Goal: Task Accomplishment & Management: Manage account settings

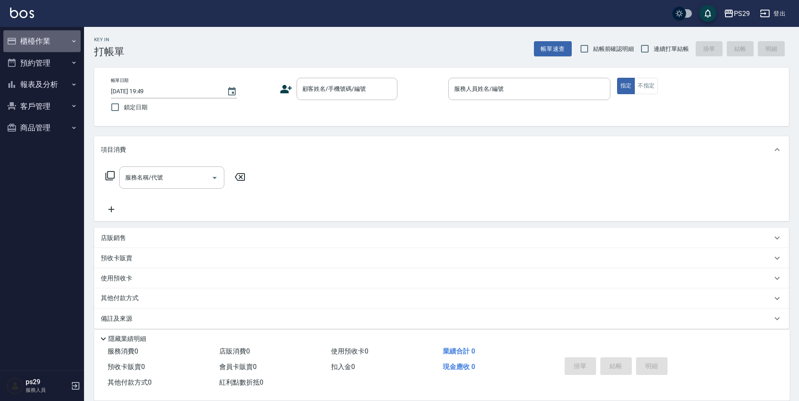
click at [49, 41] on button "櫃檯作業" at bounding box center [41, 41] width 77 height 22
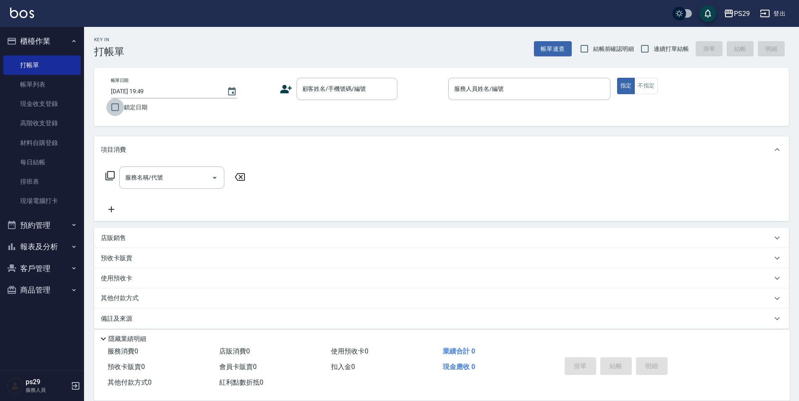
click at [115, 104] on input "鎖定日期" at bounding box center [115, 107] width 18 height 18
checkbox input "true"
click at [639, 45] on input "連續打單結帳" at bounding box center [645, 49] width 18 height 18
checkbox input "true"
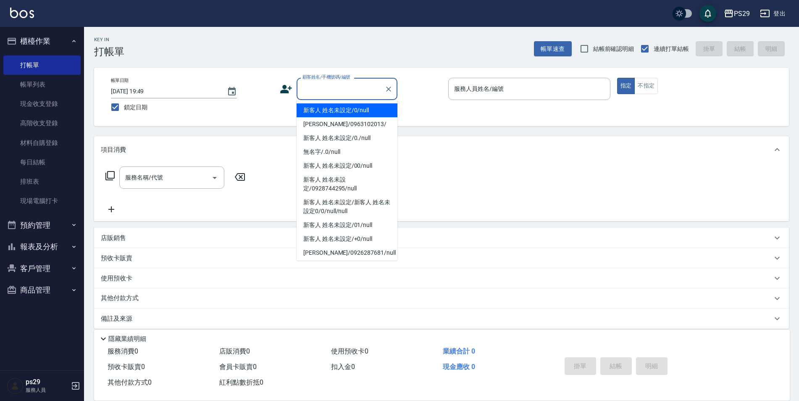
click at [357, 83] on input "顧客姓名/手機號碼/編號" at bounding box center [341, 89] width 81 height 15
type input "新客人 姓名未設定/0/null"
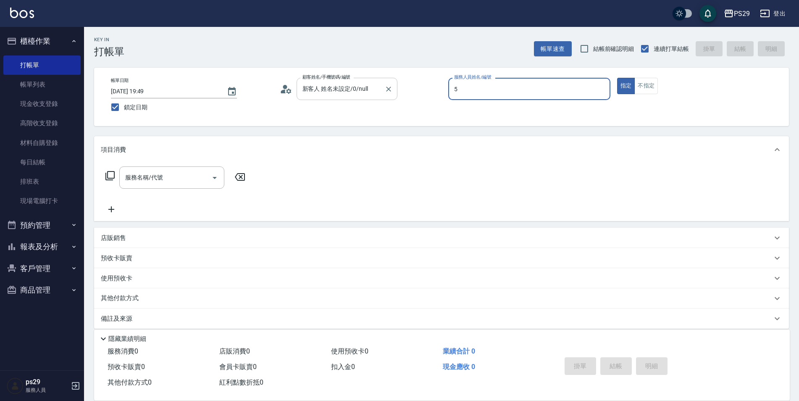
type input "[PERSON_NAME]維-5"
type button "true"
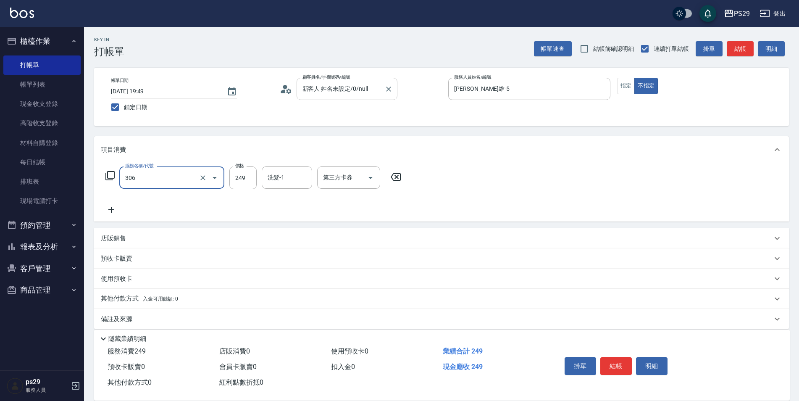
type input "剪髮(306)"
type input "黃詩予-33"
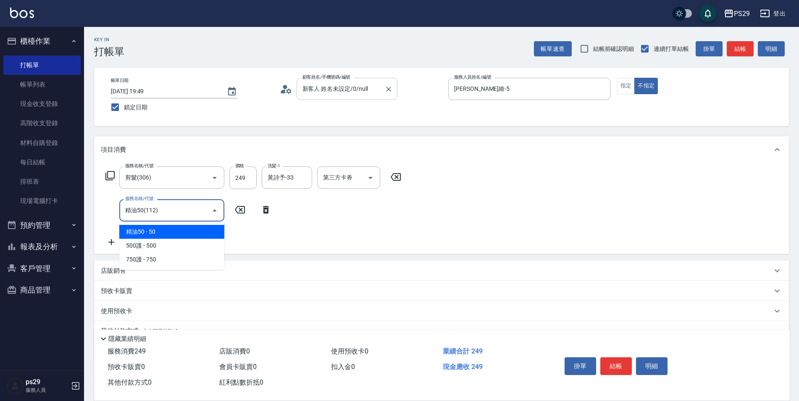
type input "精油50(112)"
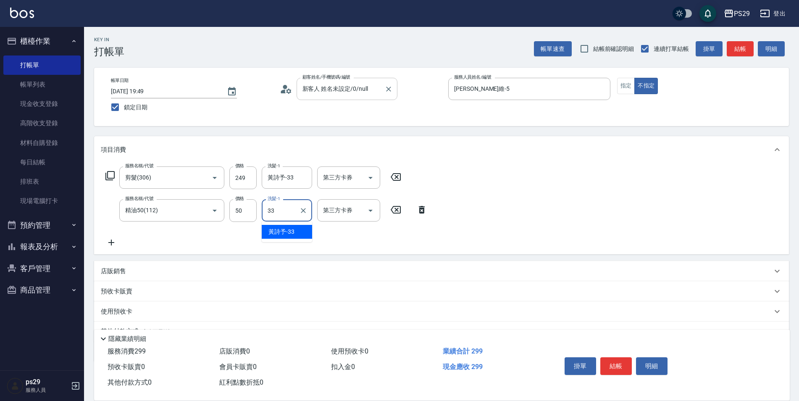
type input "黃詩予-33"
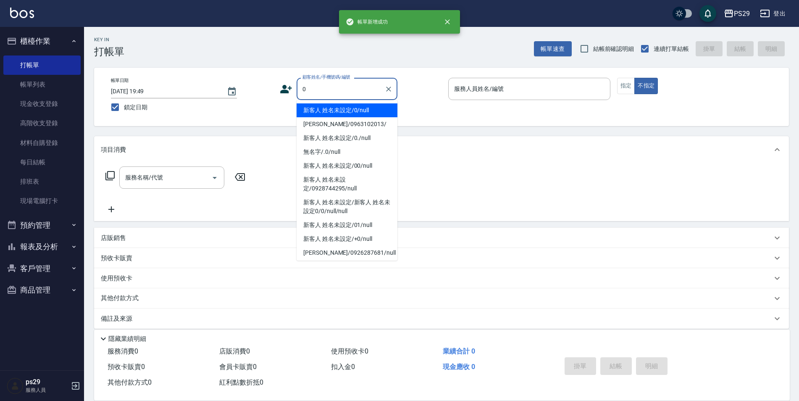
type input "新客人 姓名未設定/0/null"
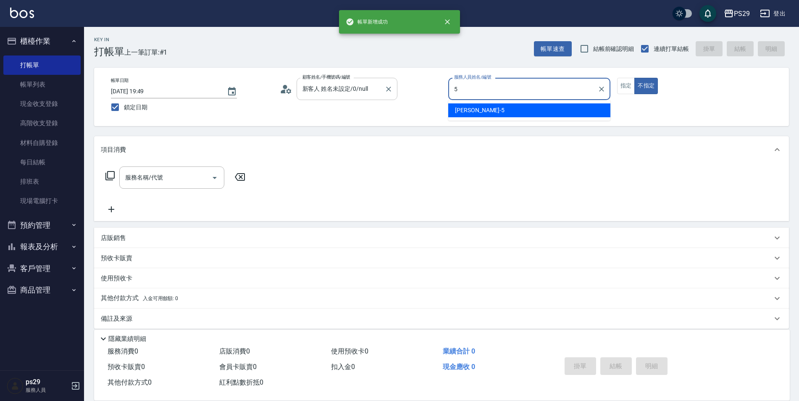
type input "[PERSON_NAME]維-5"
type button "false"
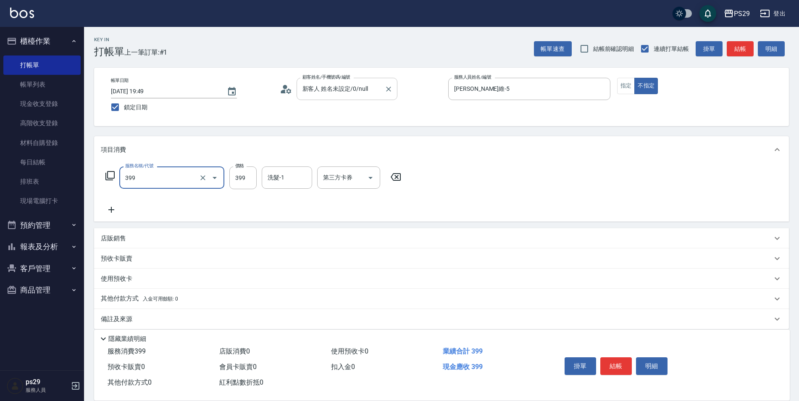
type input "接髮洗(399)"
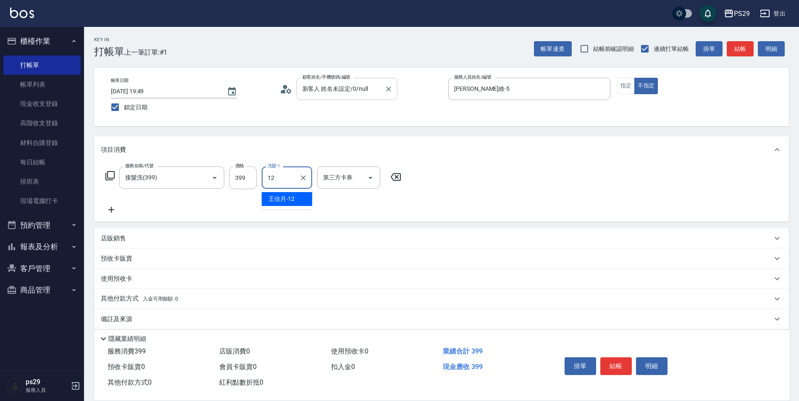
type input "[PERSON_NAME]-12"
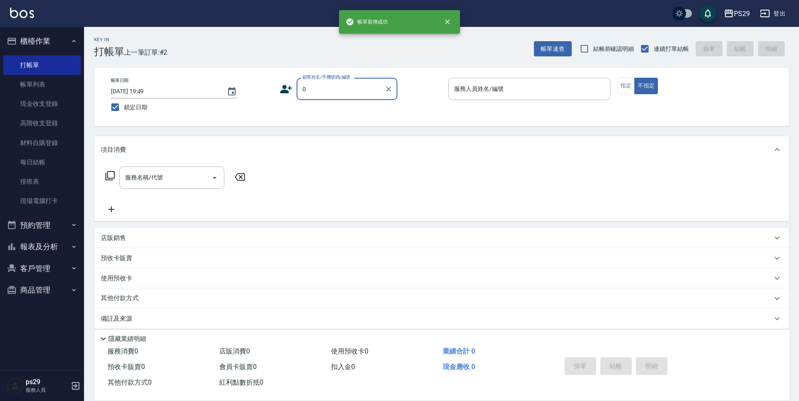
type input "新客人 姓名未設定/0/null"
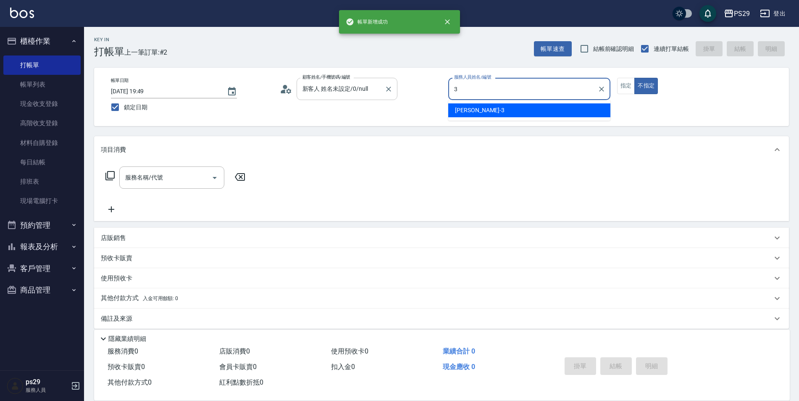
type input "[PERSON_NAME]-3"
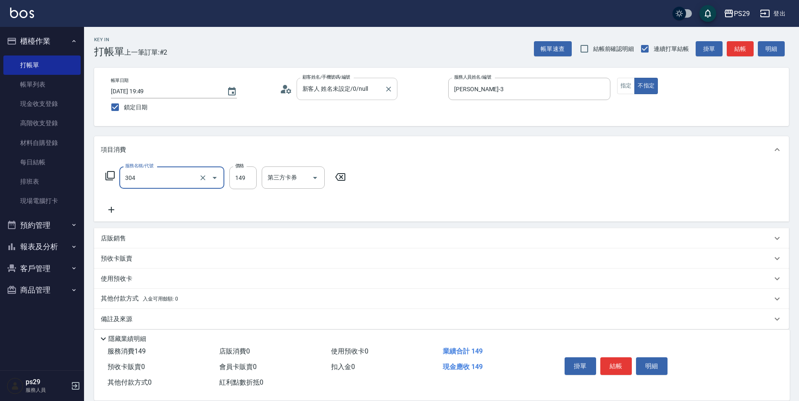
type input "剪髮(304)"
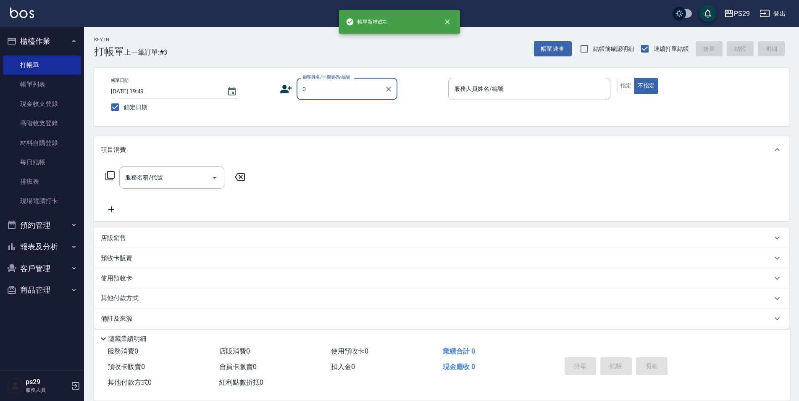
type input "新客人 姓名未設定/0/null"
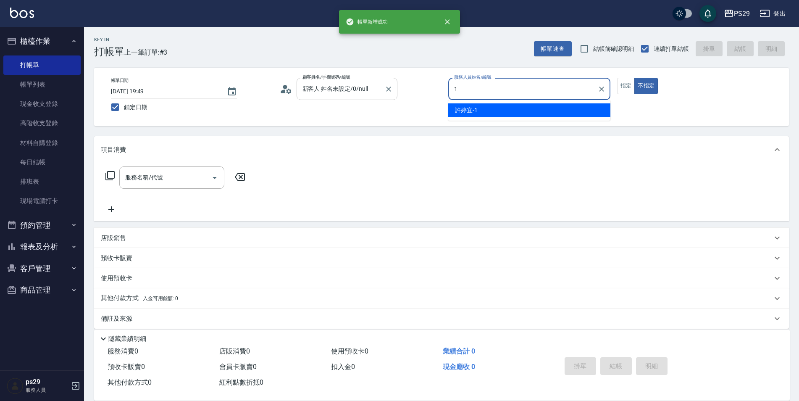
type input "[PERSON_NAME]-1"
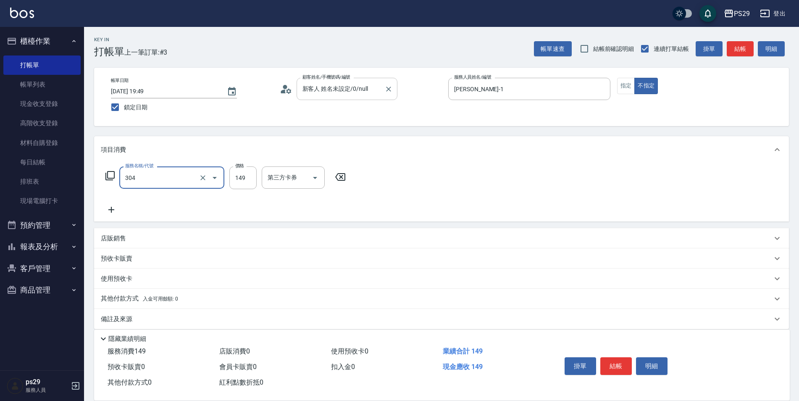
type input "剪髮(304)"
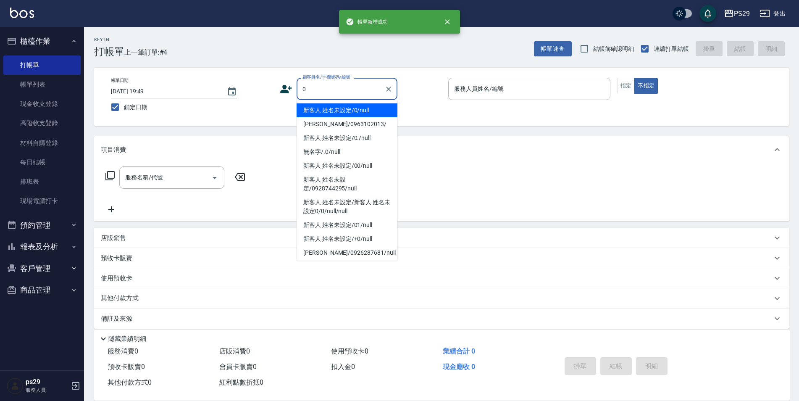
type input "新客人 姓名未設定/0/null"
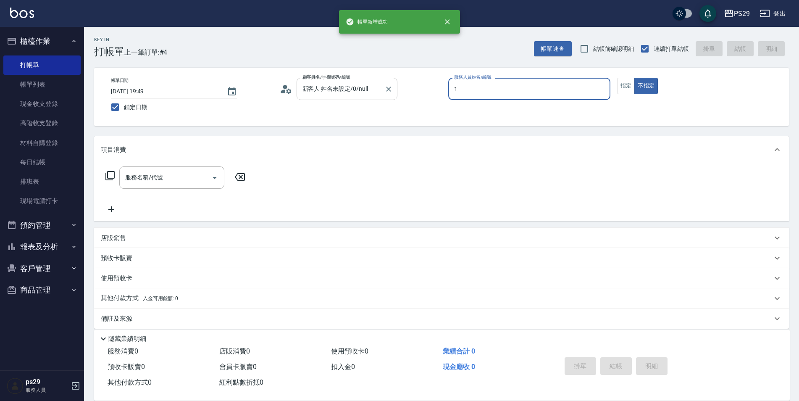
type input "[PERSON_NAME]-1"
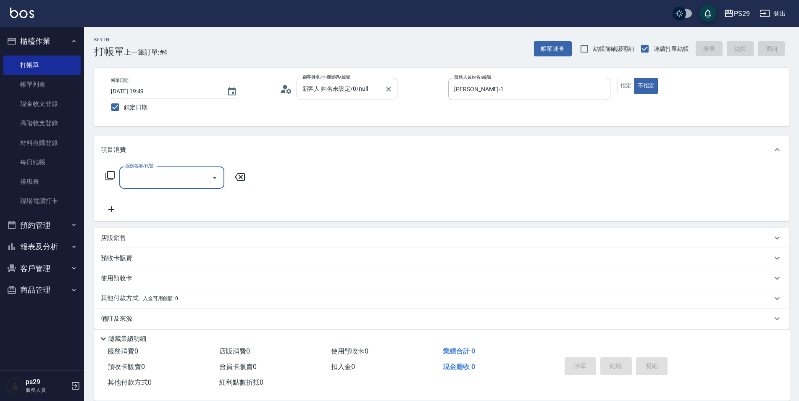
type input "3"
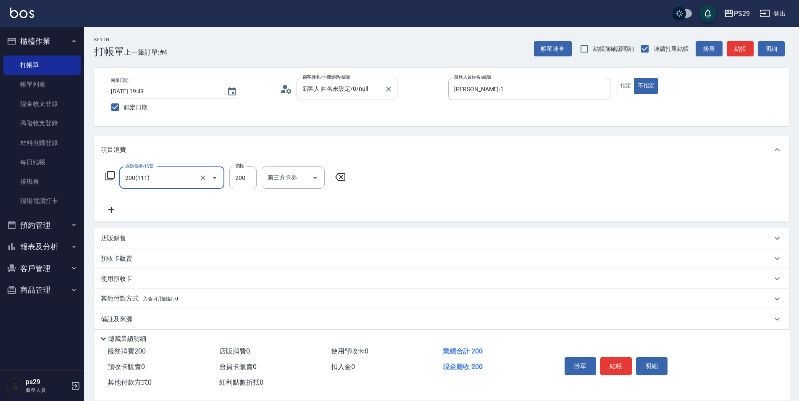
type input "200(111)"
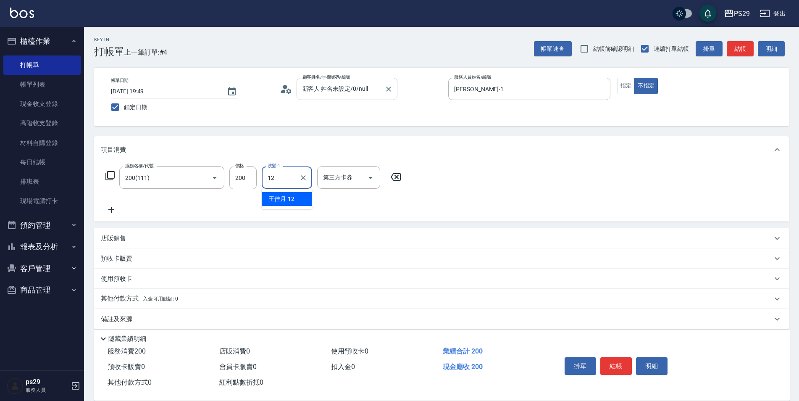
type input "[PERSON_NAME]-12"
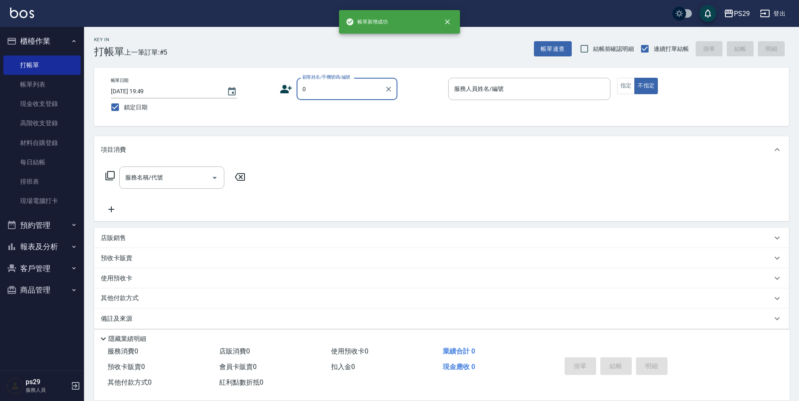
type input "新客人 姓名未設定/0/null"
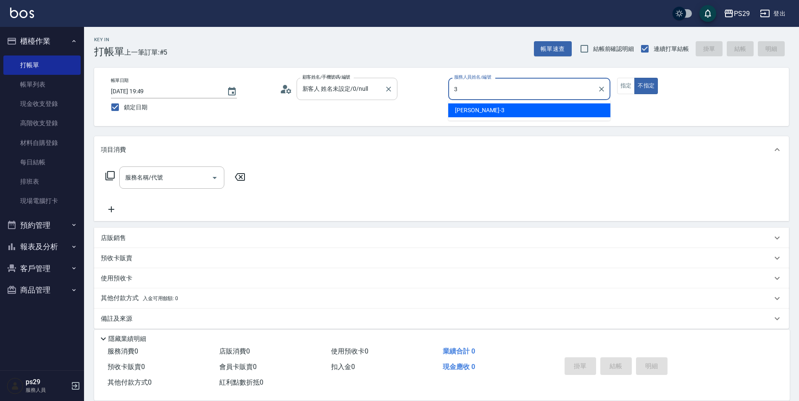
type input "[PERSON_NAME]-3"
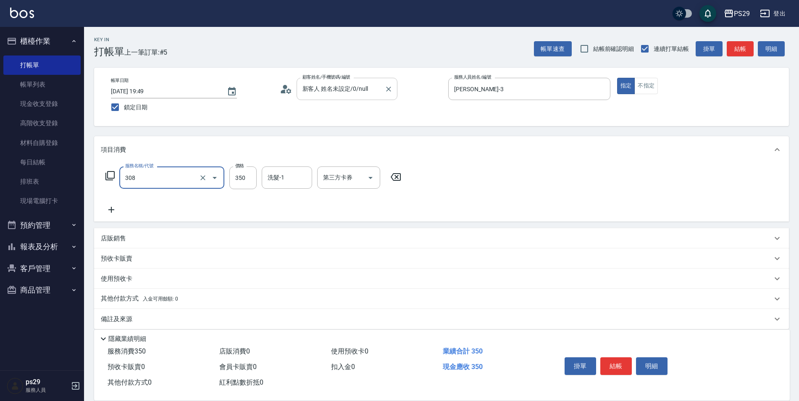
type input "洗+剪(308)"
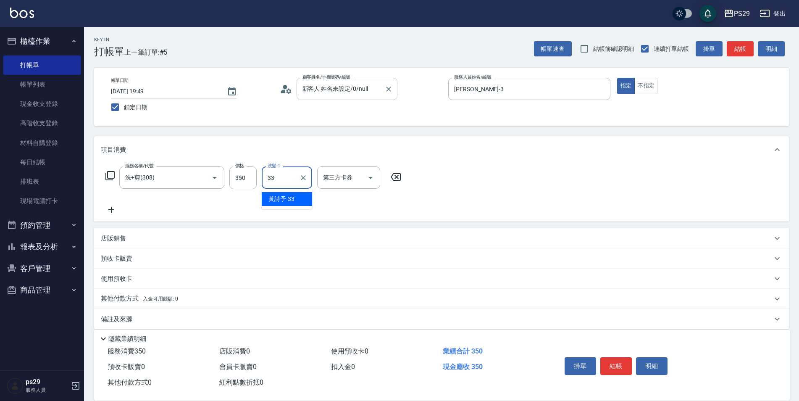
type input "黃詩予-33"
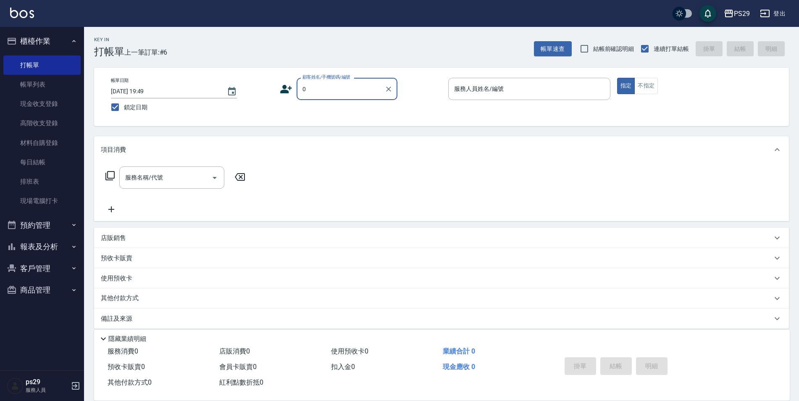
type input "新客人 姓名未設定/0/null"
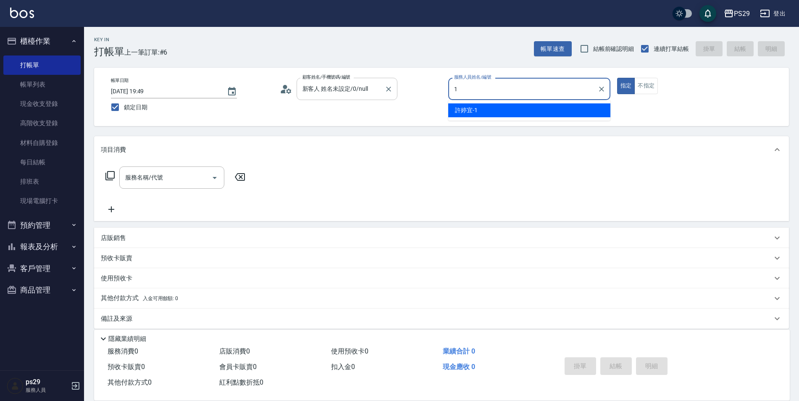
type input "[PERSON_NAME]-1"
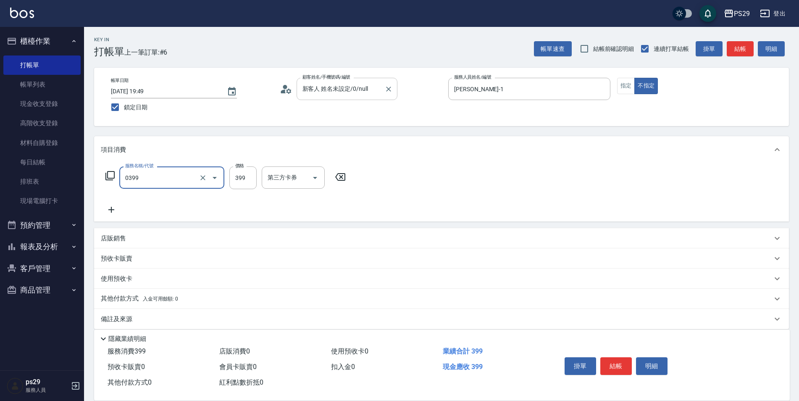
type input "海鹽399(0399)"
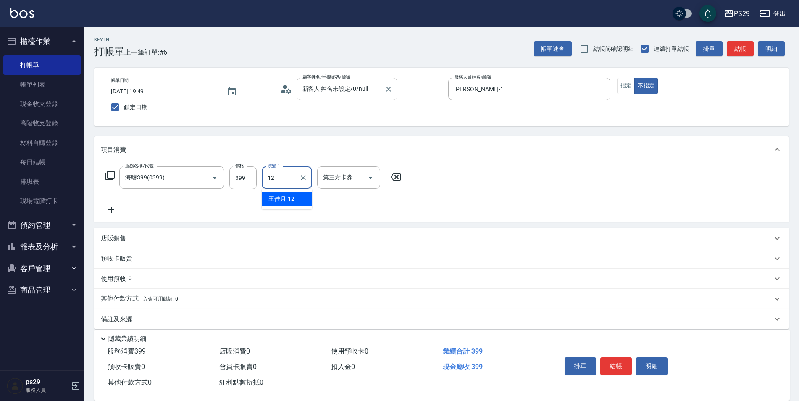
type input "[PERSON_NAME]-12"
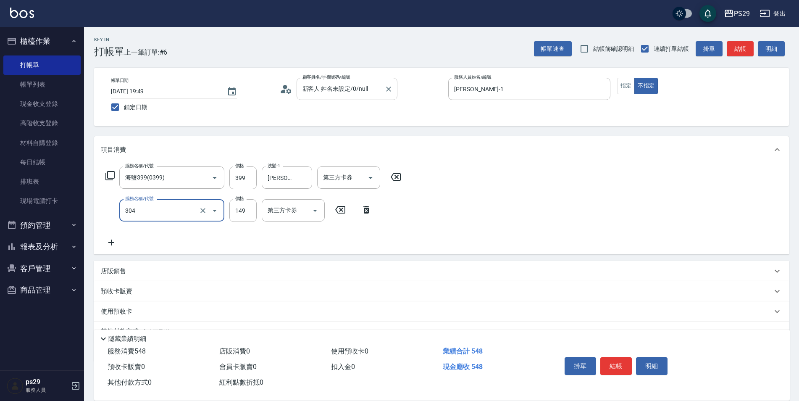
type input "剪髮(304)"
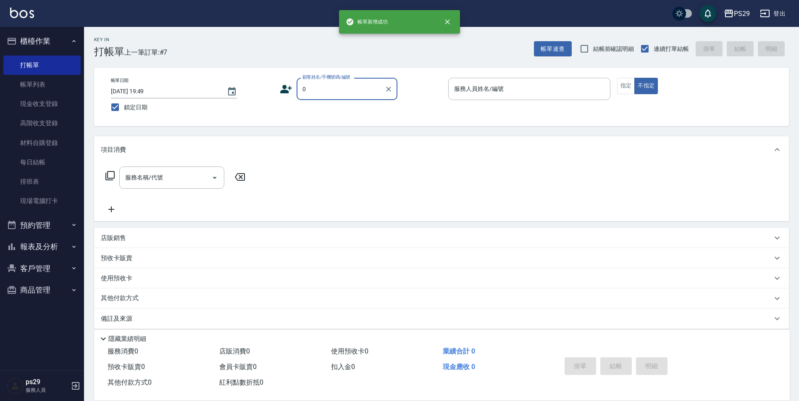
type input "新客人 姓名未設定/0/null"
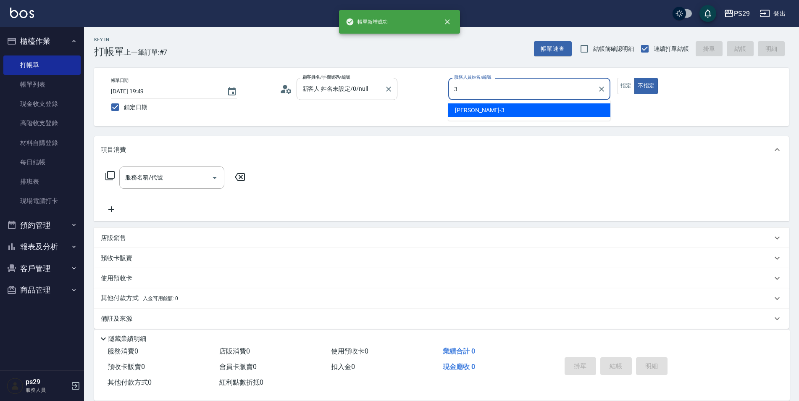
type input "[PERSON_NAME]-3"
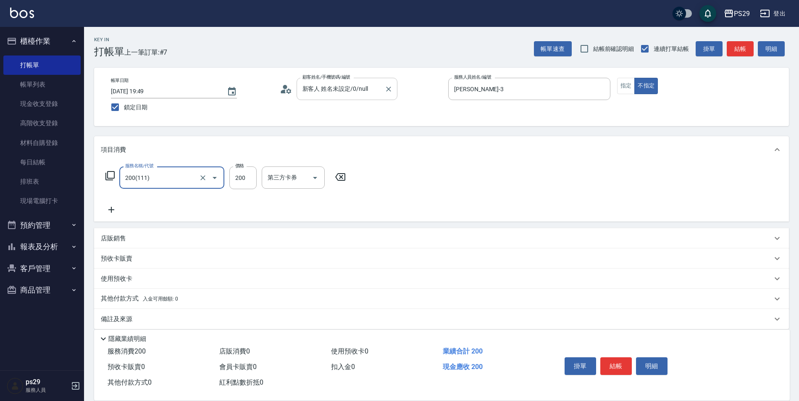
type input "200(111)"
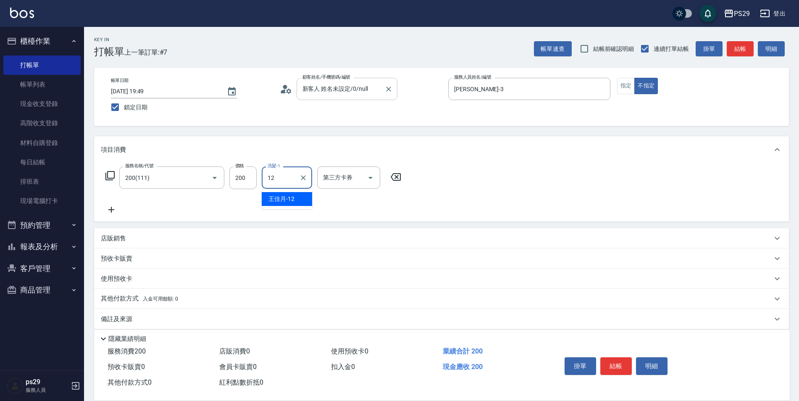
type input "[PERSON_NAME]-12"
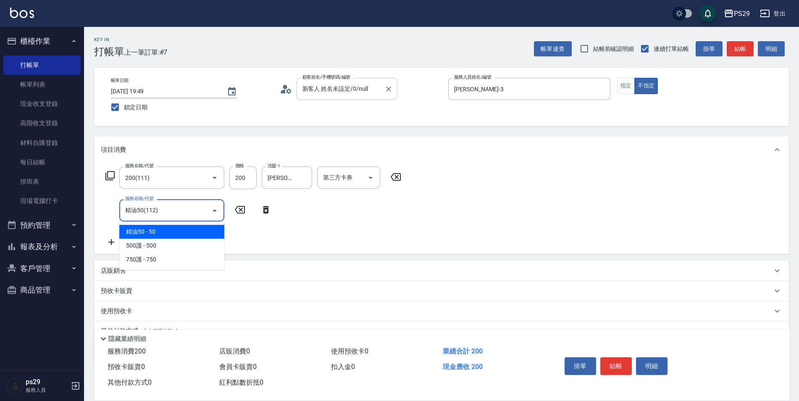
type input "精油50(112)"
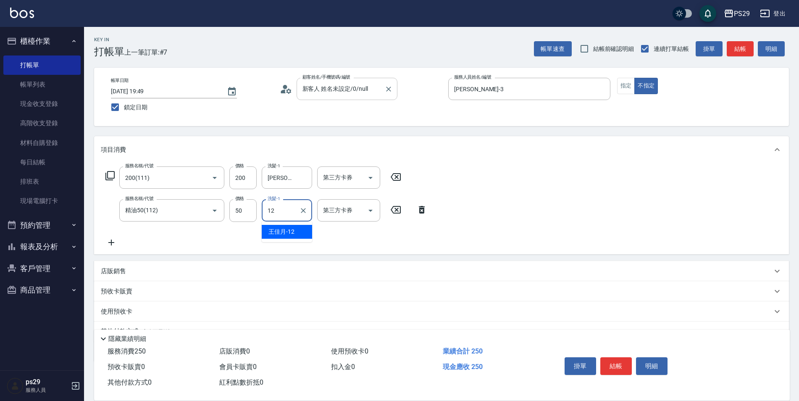
type input "[PERSON_NAME]-12"
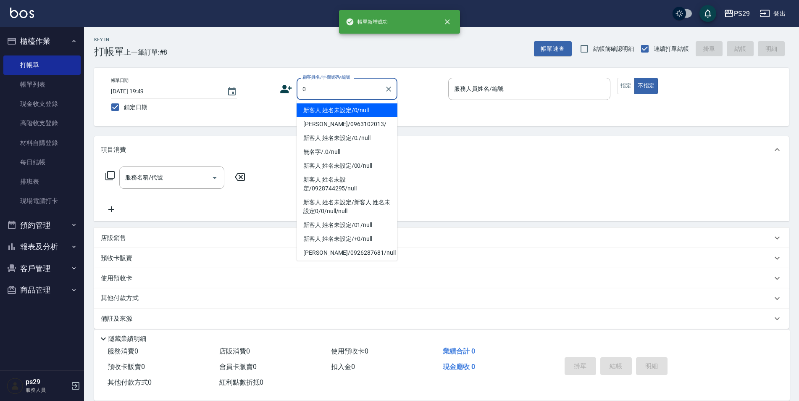
type input "新客人 姓名未設定/0/null"
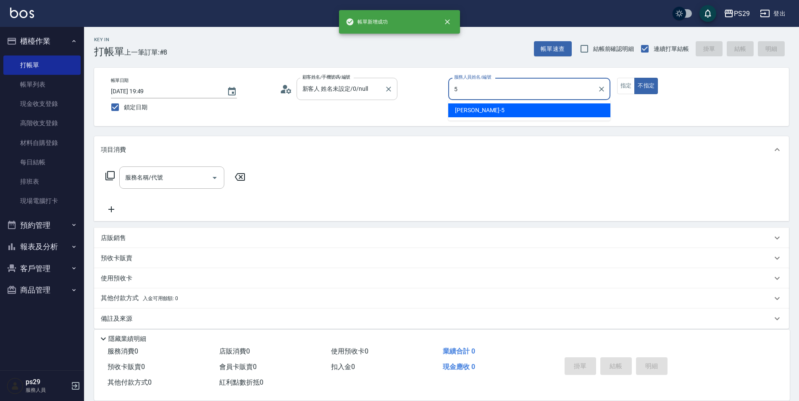
type input "[PERSON_NAME]維-5"
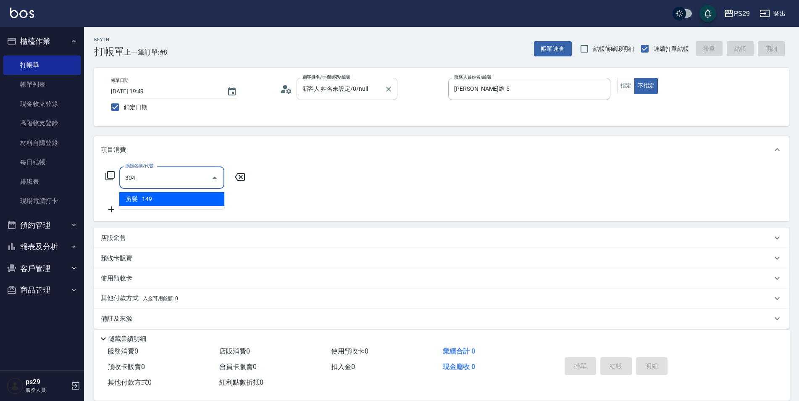
type input "剪髮(304)"
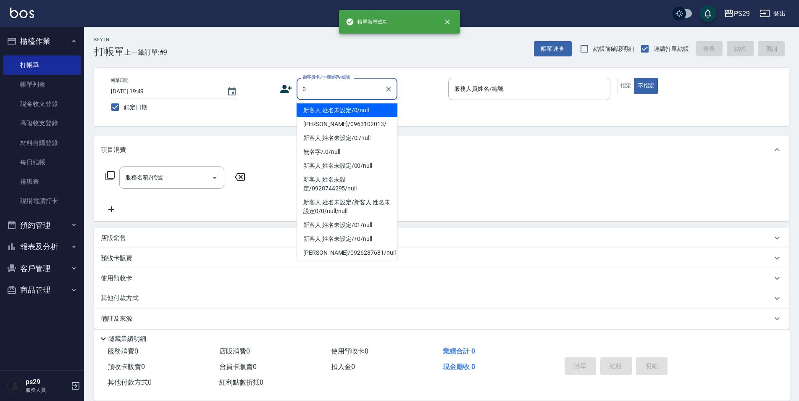
type input "新客人 姓名未設定/0/null"
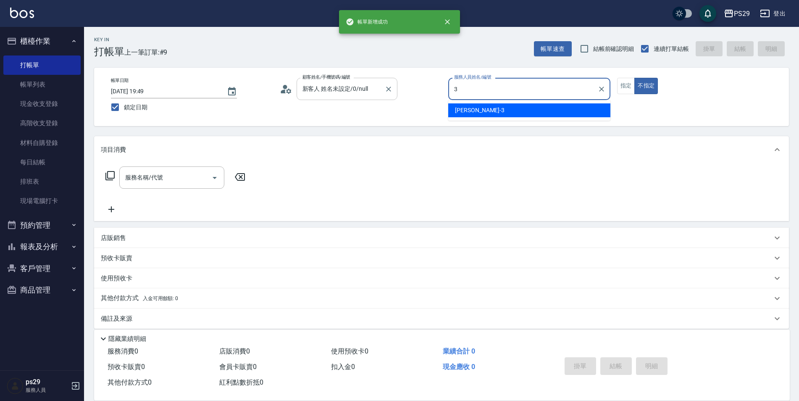
type input "[PERSON_NAME]-3"
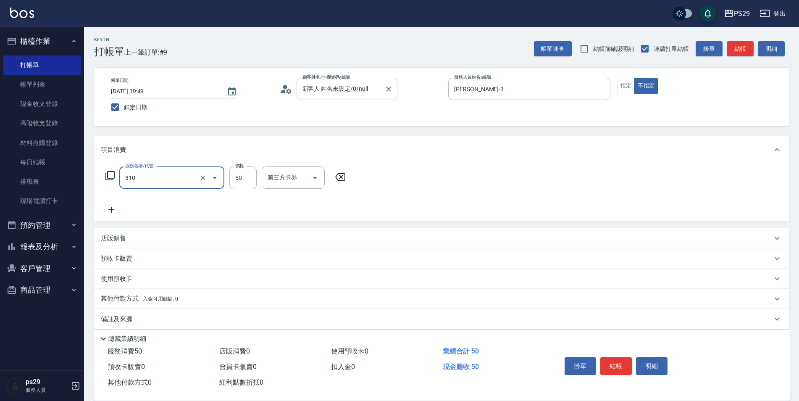
type input "剪瀏海(310)"
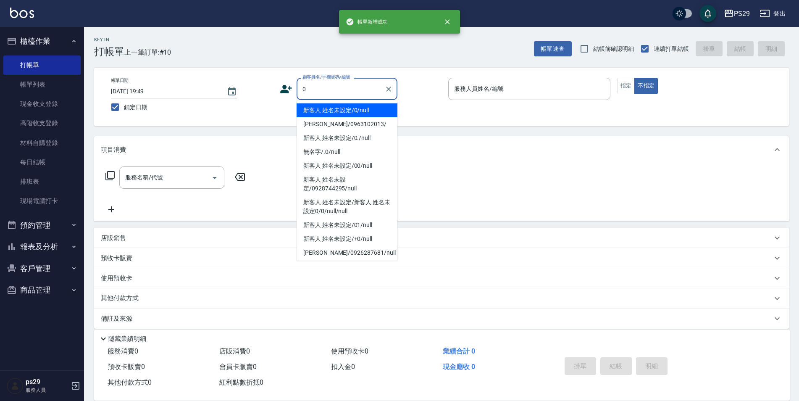
type input "新客人 姓名未設定/0/null"
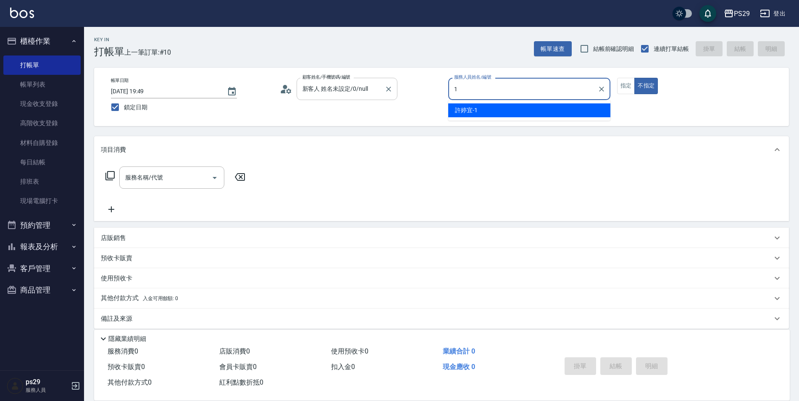
type input "[PERSON_NAME]-1"
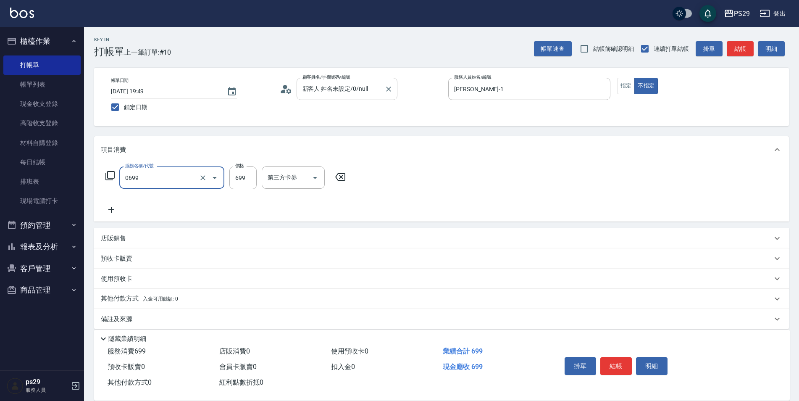
type input "精油SPA(0699)"
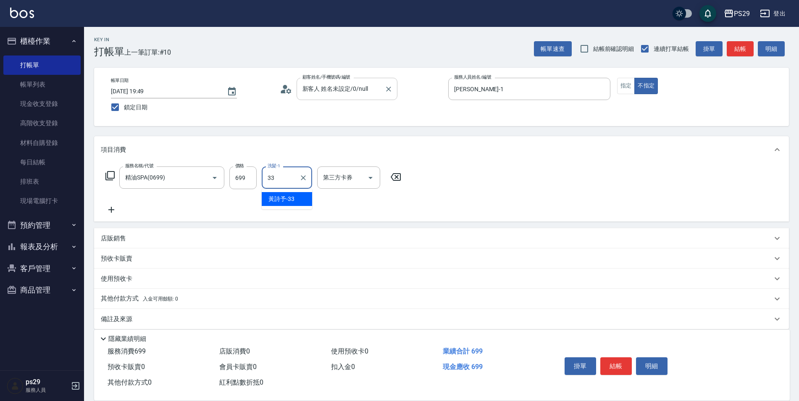
type input "黃詩予-33"
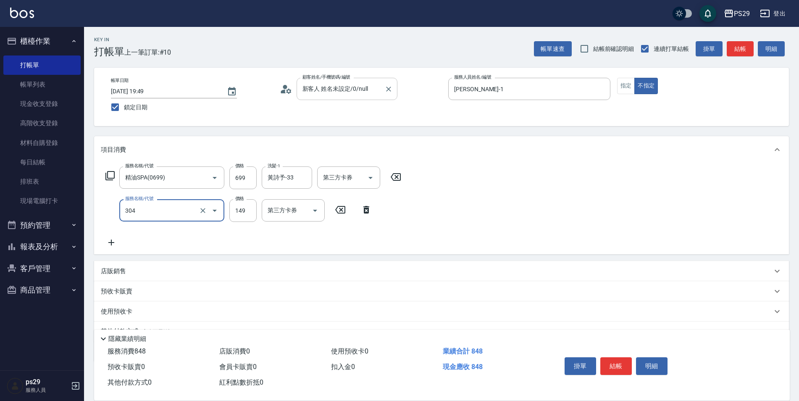
type input "剪髮(304)"
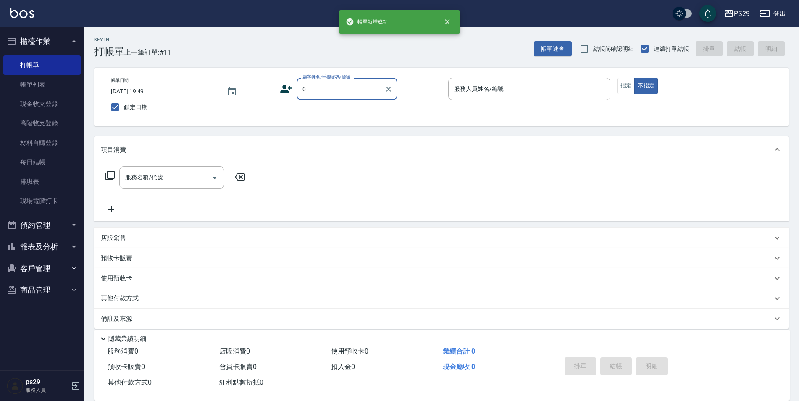
type input "新客人 姓名未設定/0/null"
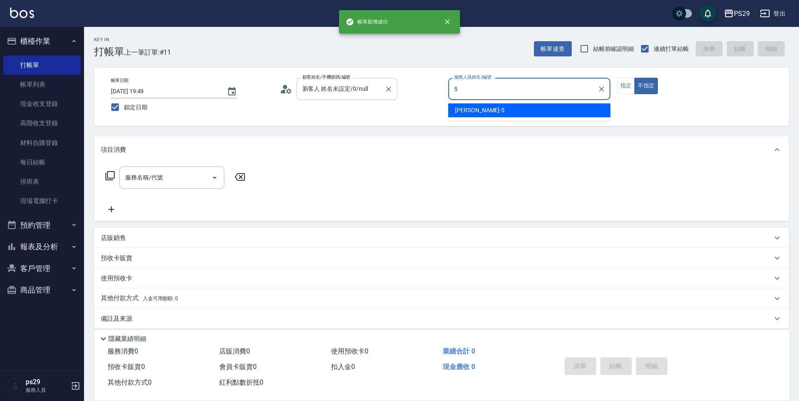
type input "[PERSON_NAME]維-5"
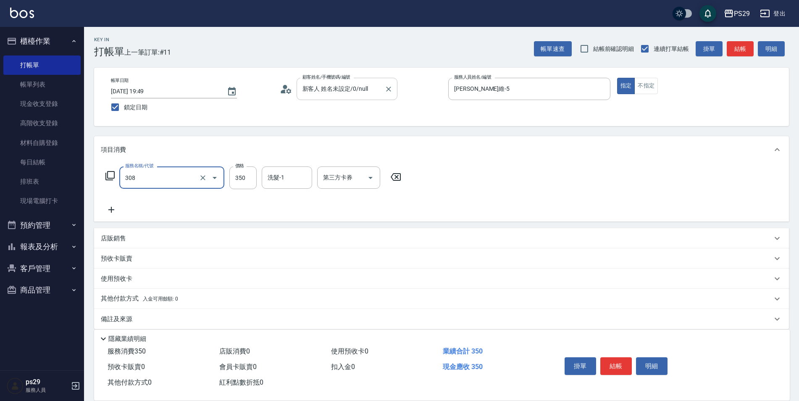
type input "洗+剪(308)"
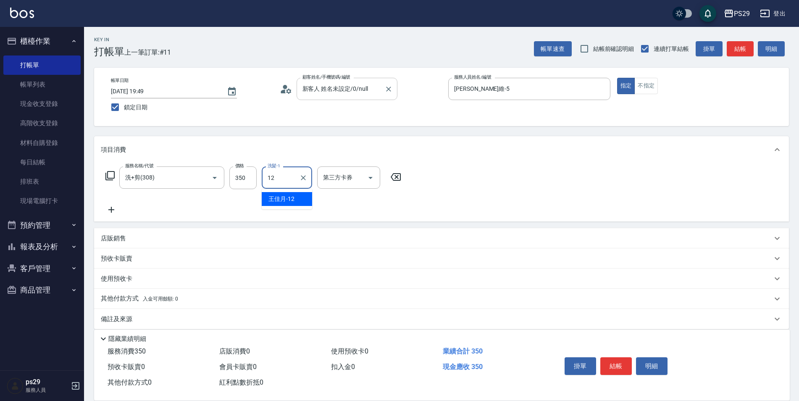
type input "[PERSON_NAME]-12"
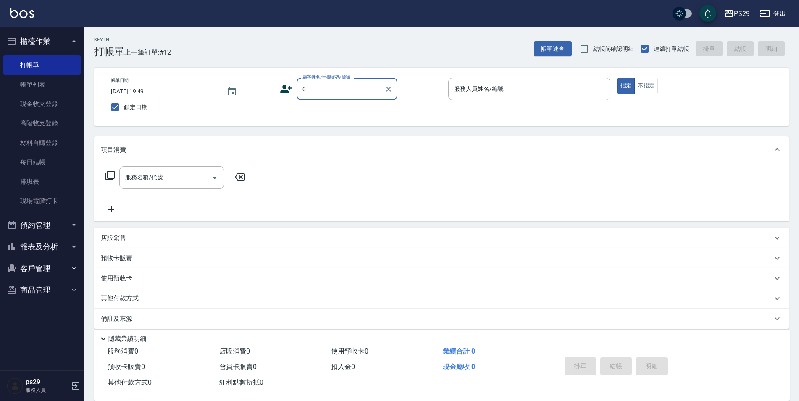
type input "新客人 姓名未設定/0/null"
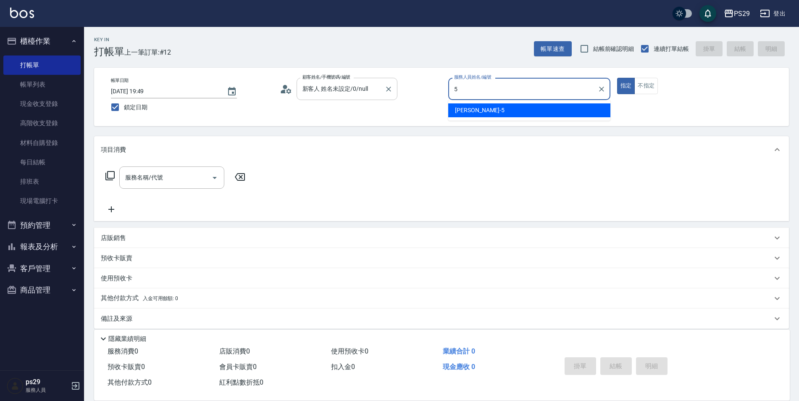
type input "[PERSON_NAME]維-5"
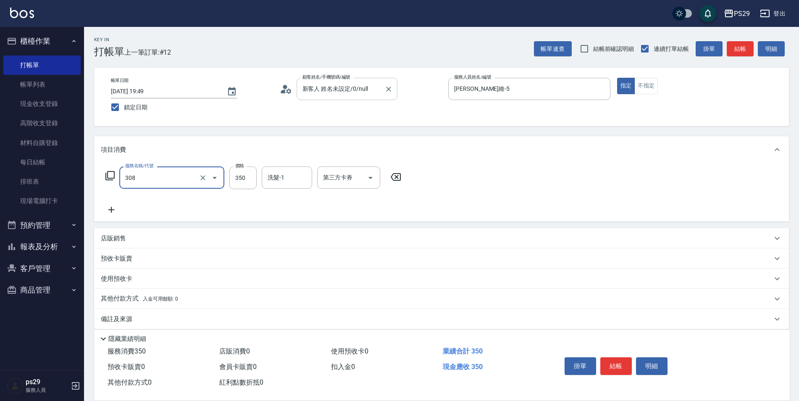
type input "洗+剪(308)"
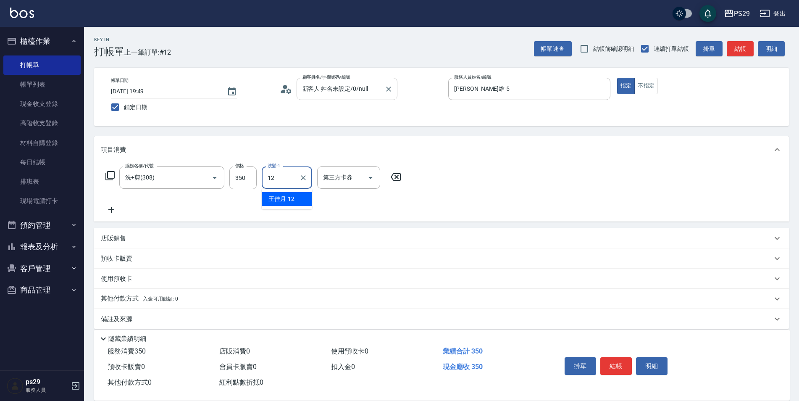
type input "[PERSON_NAME]-12"
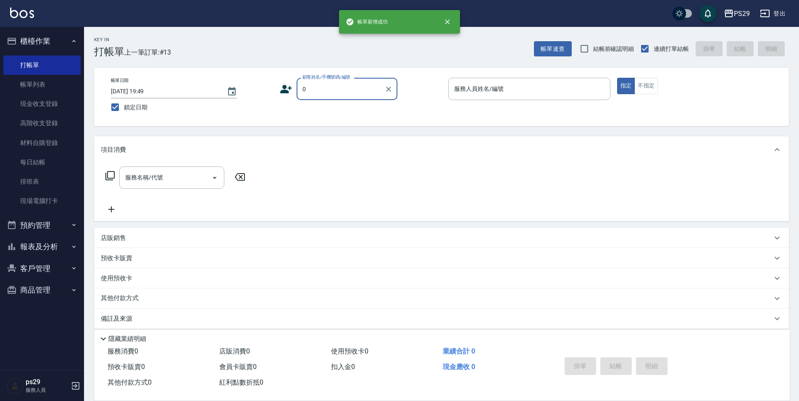
type input "新客人 姓名未設定/0/null"
type input "[PERSON_NAME]-3"
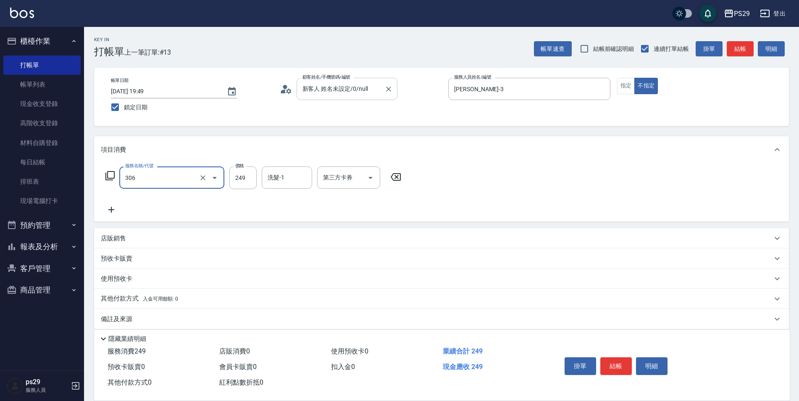
type input "剪髮(306)"
type input "黃詩予-33"
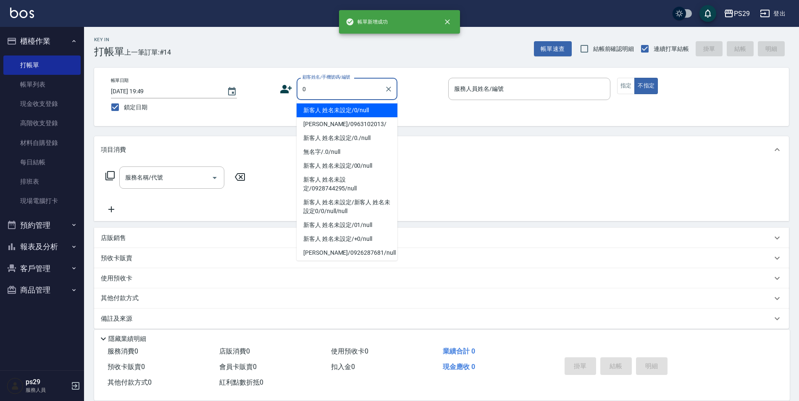
type input "新客人 姓名未設定/0/null"
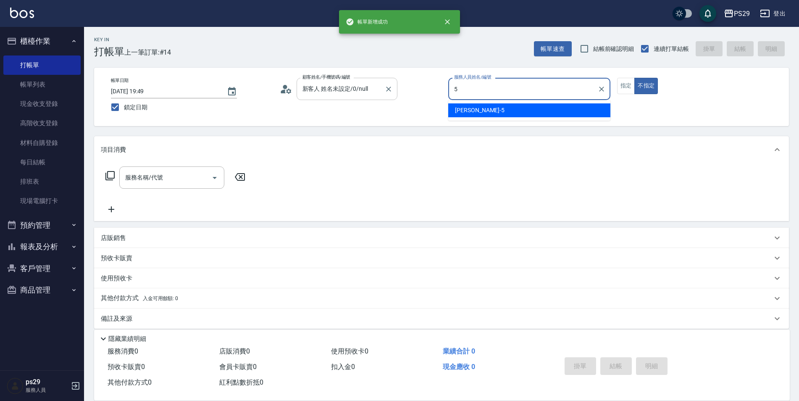
type input "[PERSON_NAME]維-5"
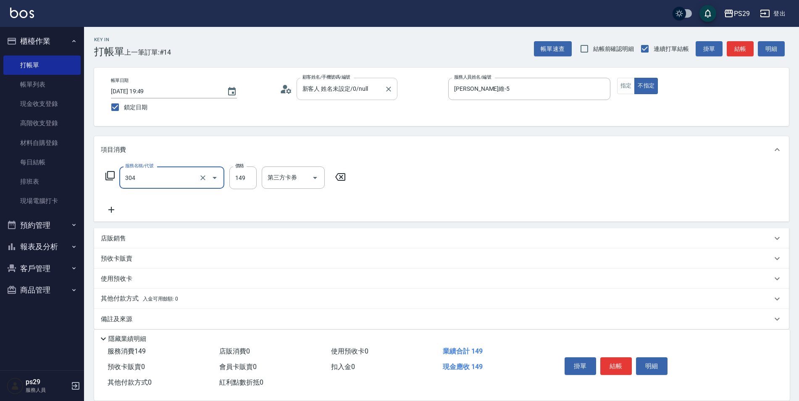
type input "剪髮(304)"
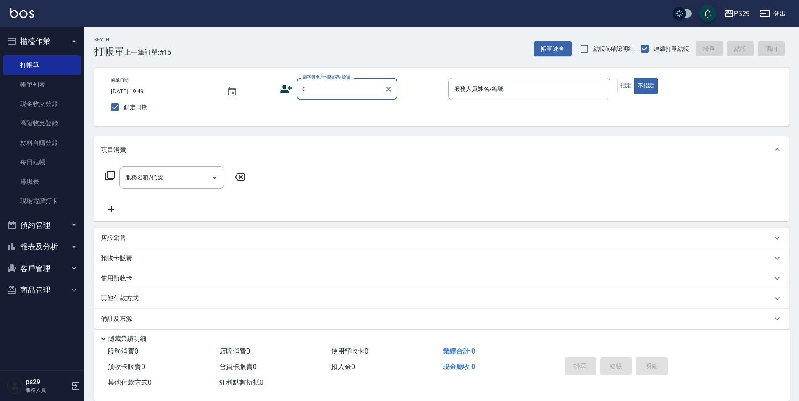
type input "新客人 姓名未設定/0/null"
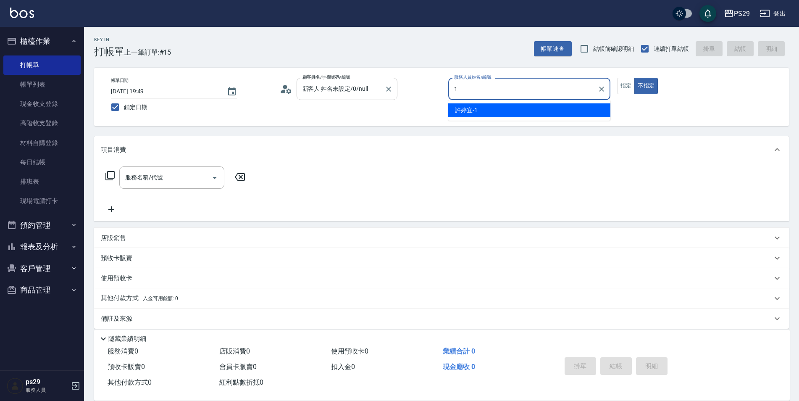
type input "[PERSON_NAME]-1"
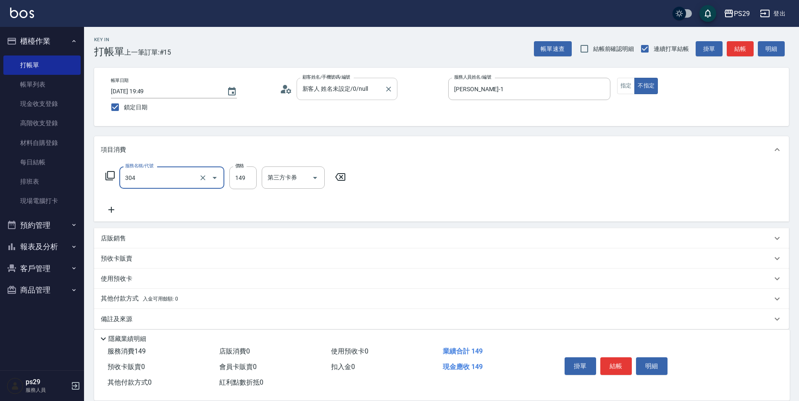
type input "剪髮(304)"
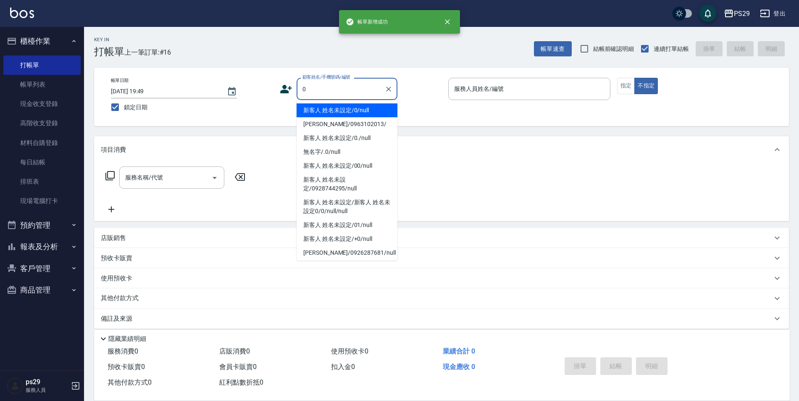
type input "新客人 姓名未設定/0/null"
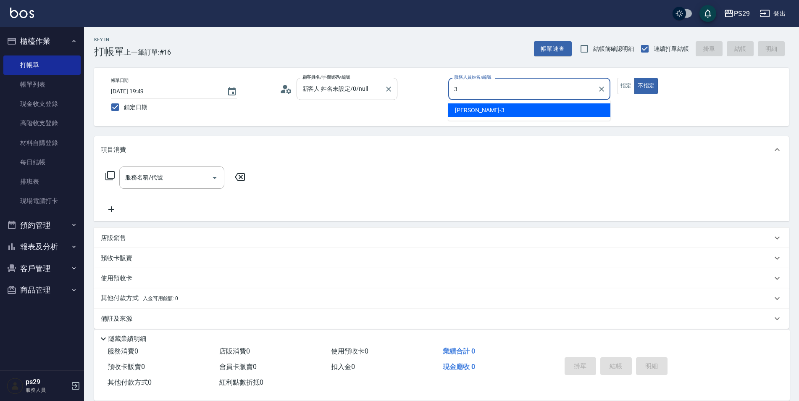
type input "[PERSON_NAME]-3"
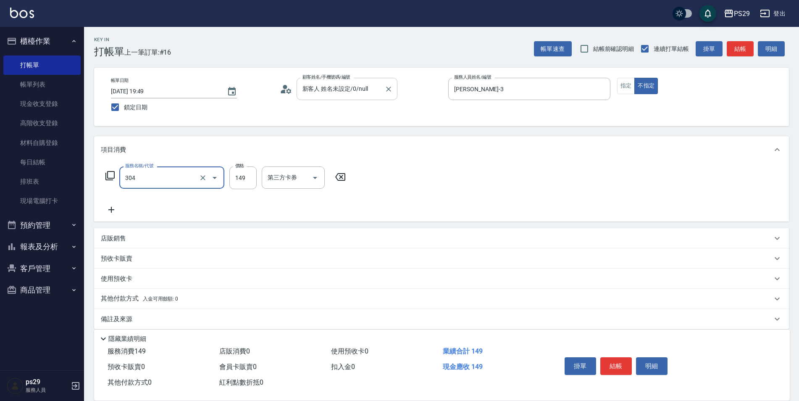
type input "剪髮(304)"
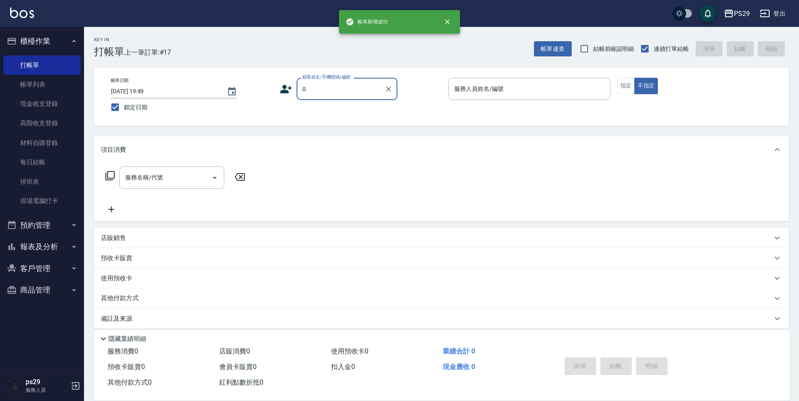
type input "新客人 姓名未設定/0/null"
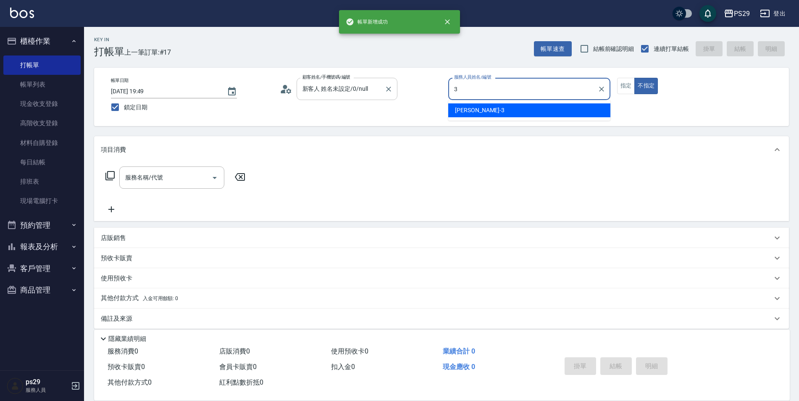
type input "[PERSON_NAME]-3"
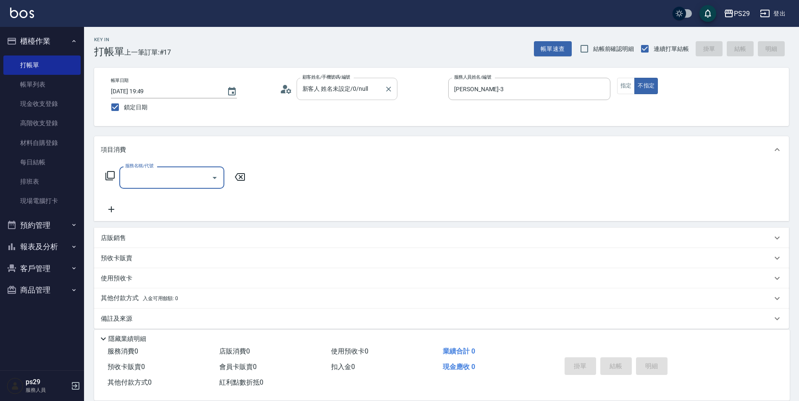
type input "3"
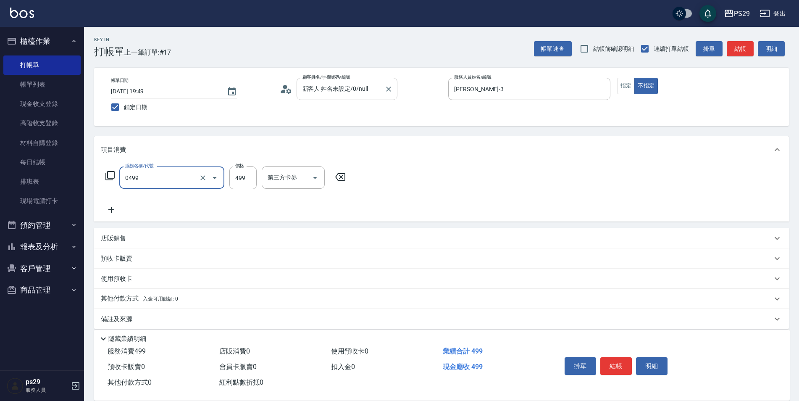
type input "[PERSON_NAME]499(0499)"
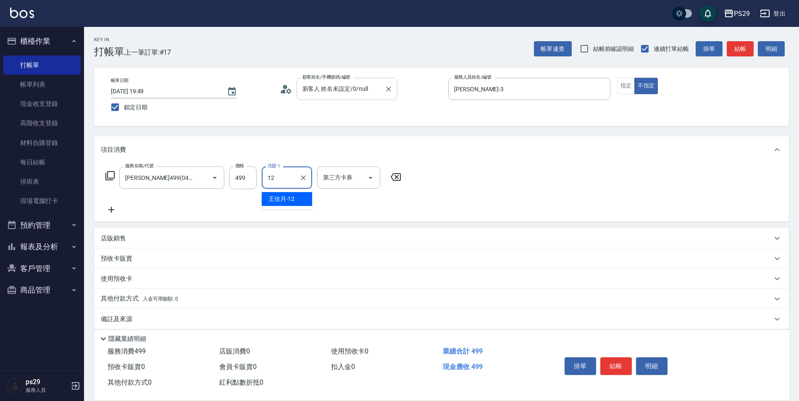
type input "[PERSON_NAME]-12"
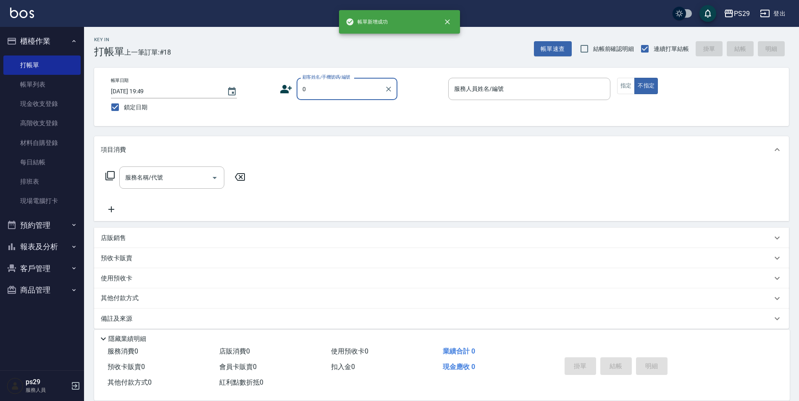
type input "新客人 姓名未設定/0/null"
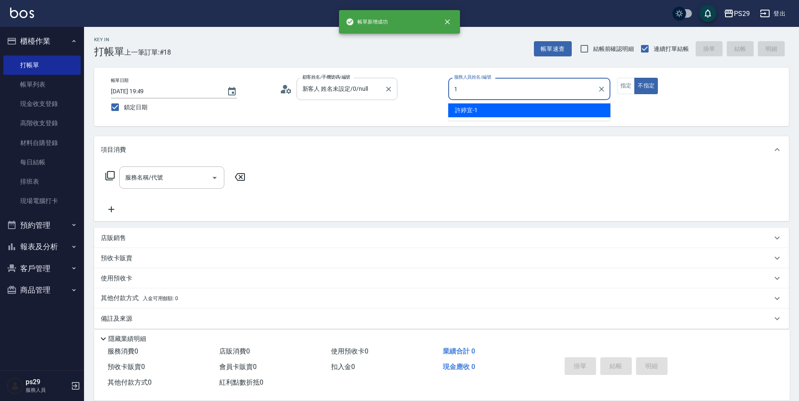
type input "[PERSON_NAME]-1"
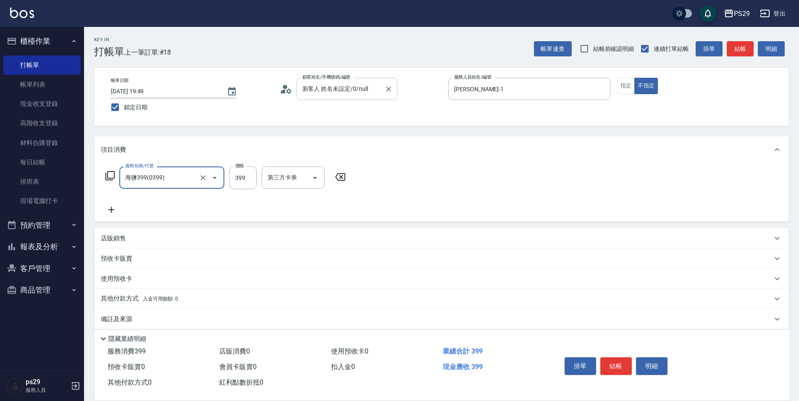
type input "海鹽399(0399)"
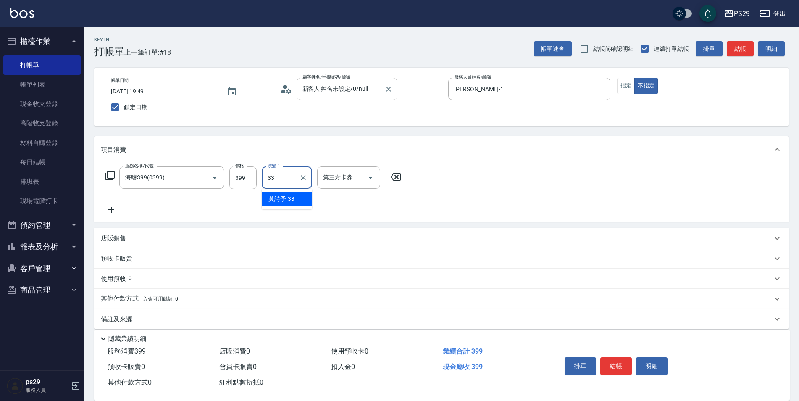
type input "黃詩予-33"
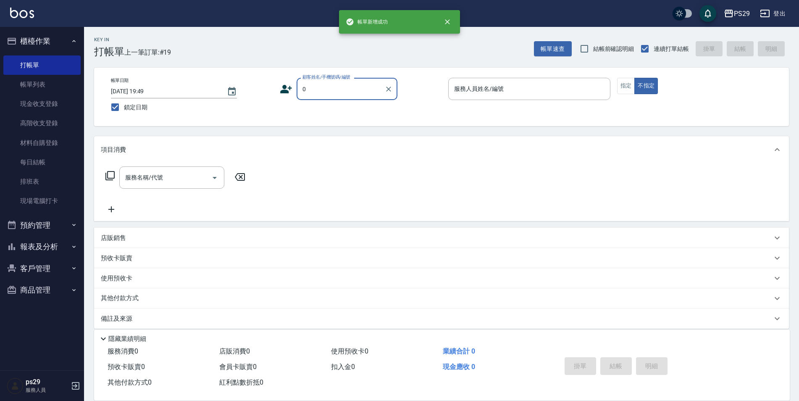
type input "新客人 姓名未設定/0/null"
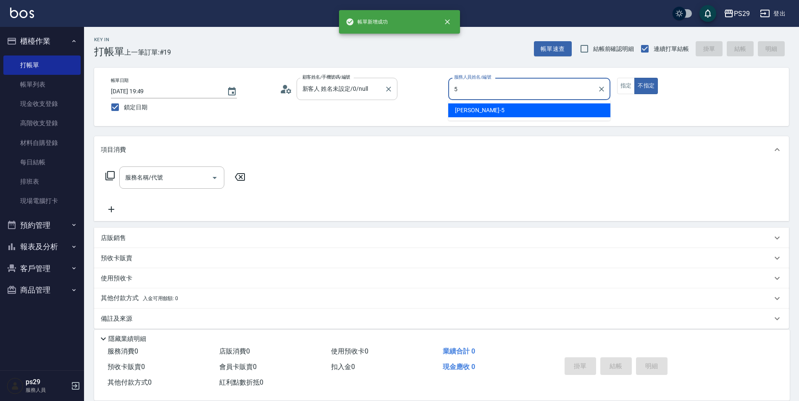
type input "[PERSON_NAME]維-5"
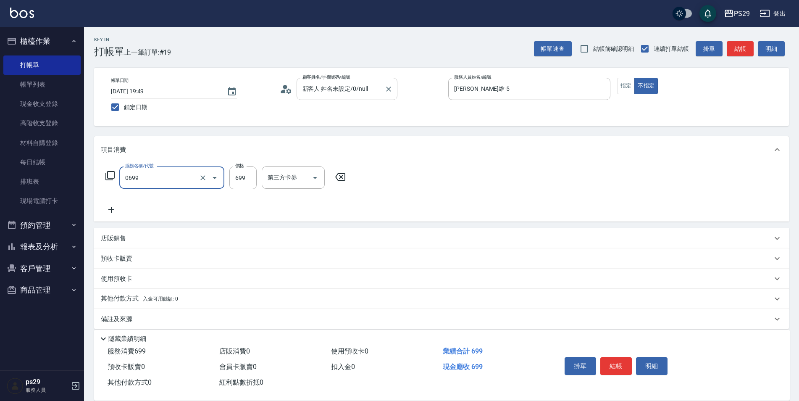
type input "精油SPA(0699)"
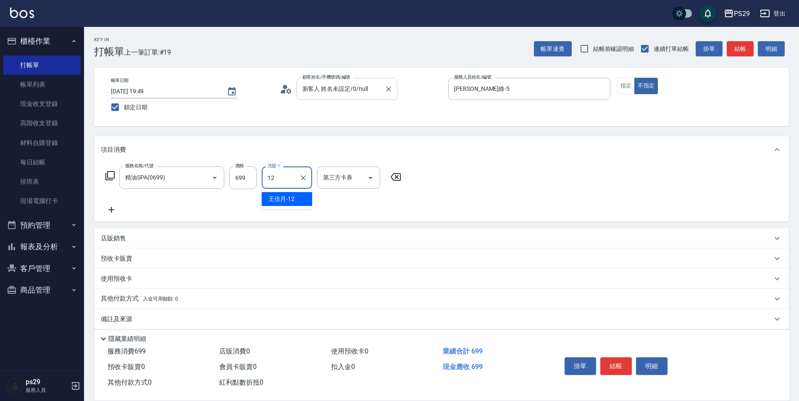
type input "[PERSON_NAME]-12"
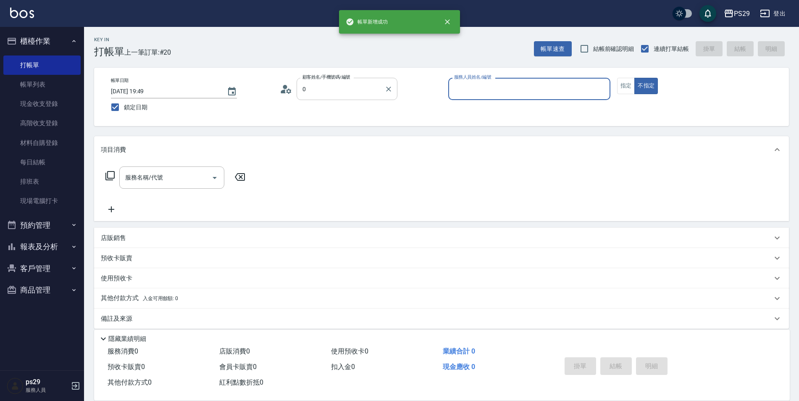
type input "新客人 姓名未設定/0/null"
type input "[PERSON_NAME]-1"
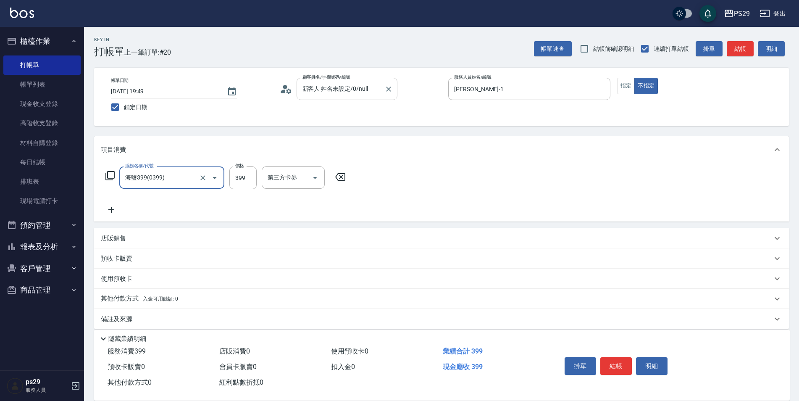
type input "海鹽399(0399)"
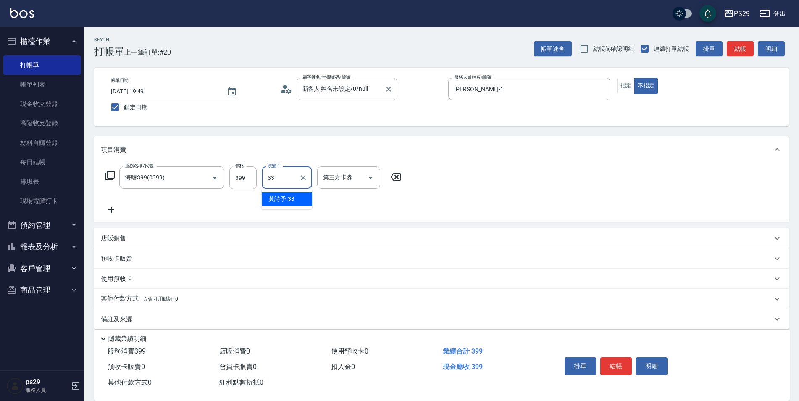
type input "黃詩予-33"
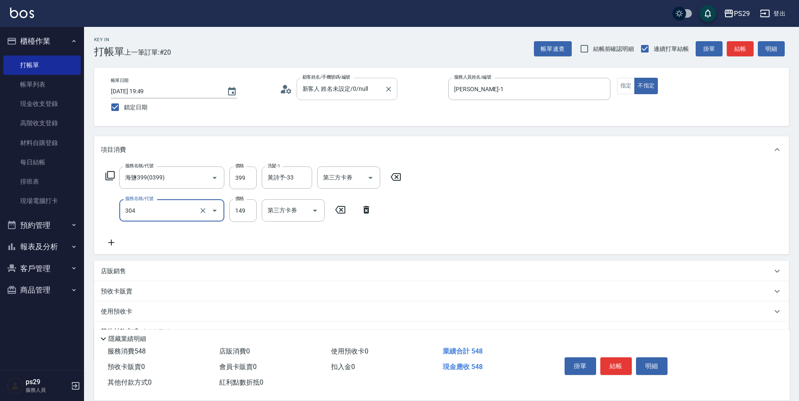
type input "剪髮(304)"
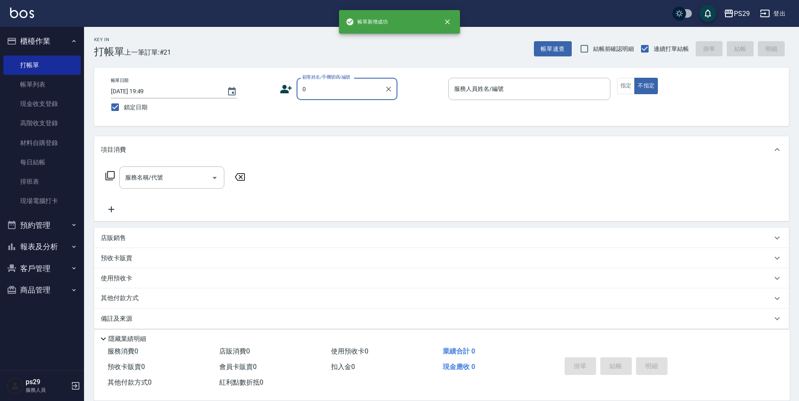
type input "新客人 姓名未設定/0/null"
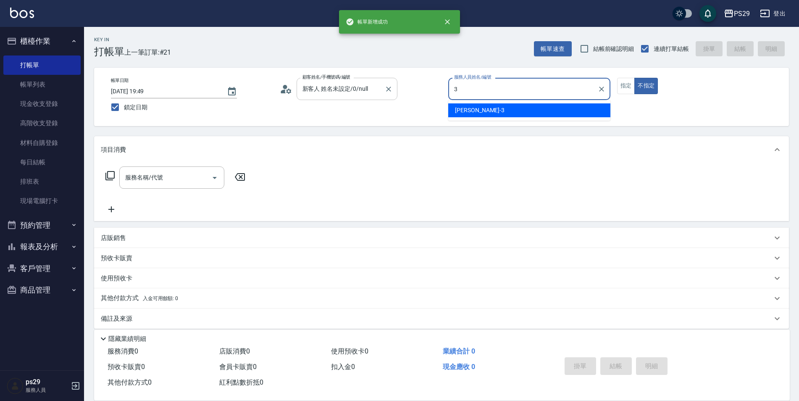
type input "[PERSON_NAME]-3"
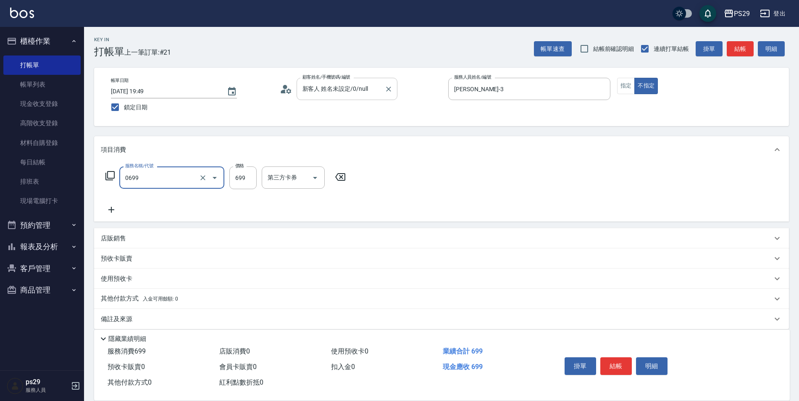
type input "精油SPA(0699)"
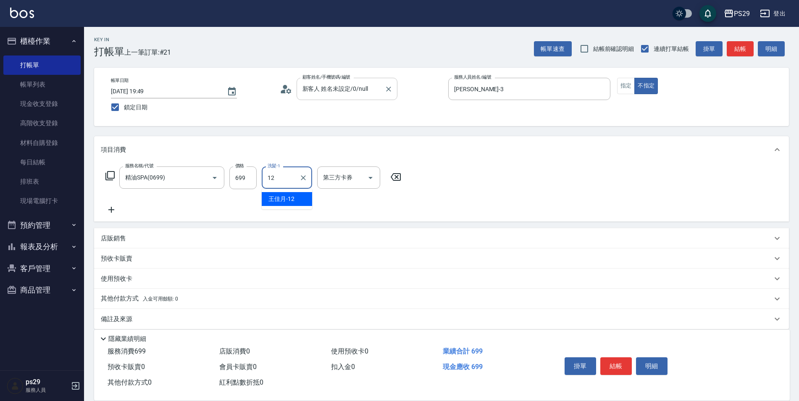
type input "[PERSON_NAME]-12"
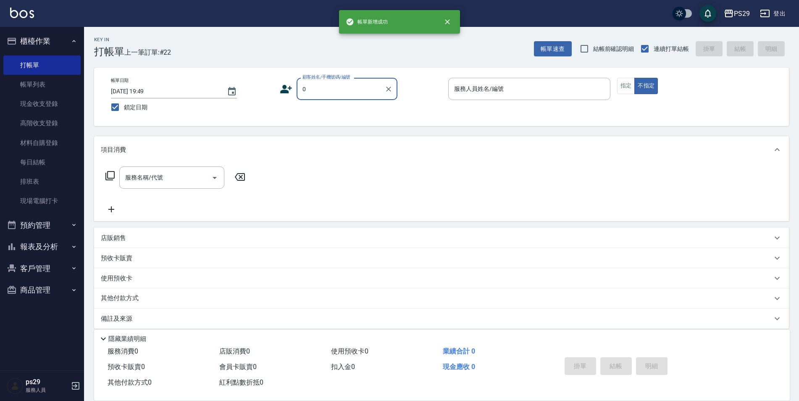
type input "新客人 姓名未設定/0/null"
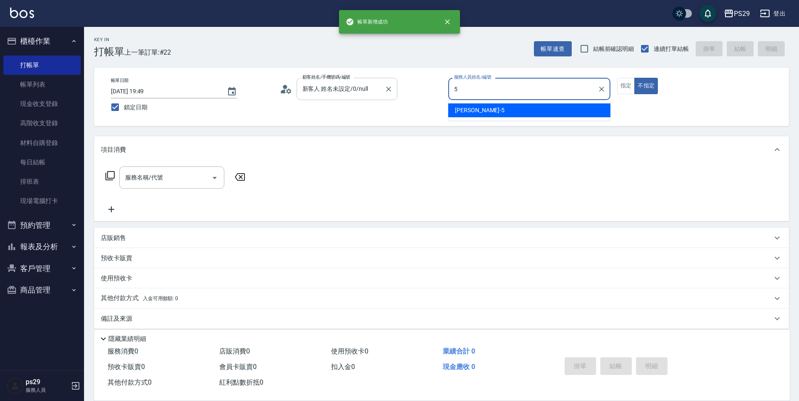
type input "[PERSON_NAME]維-5"
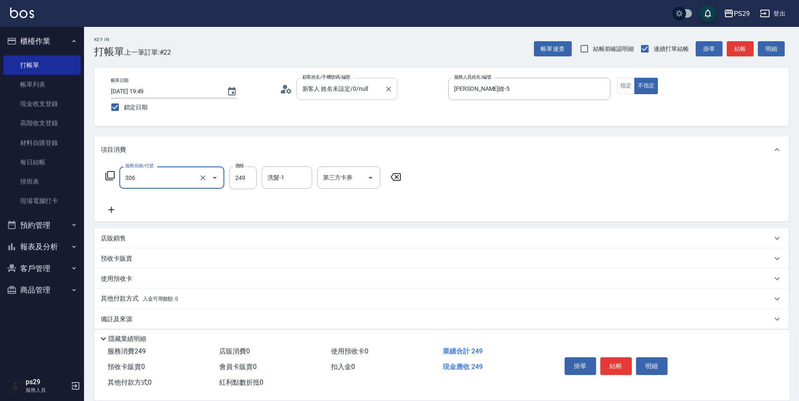
type input "剪髮(306)"
type input "黃詩予-33"
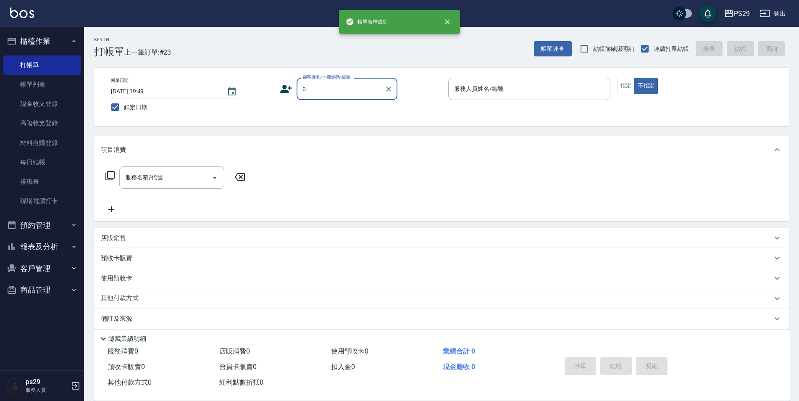
type input "新客人 姓名未設定/0/null"
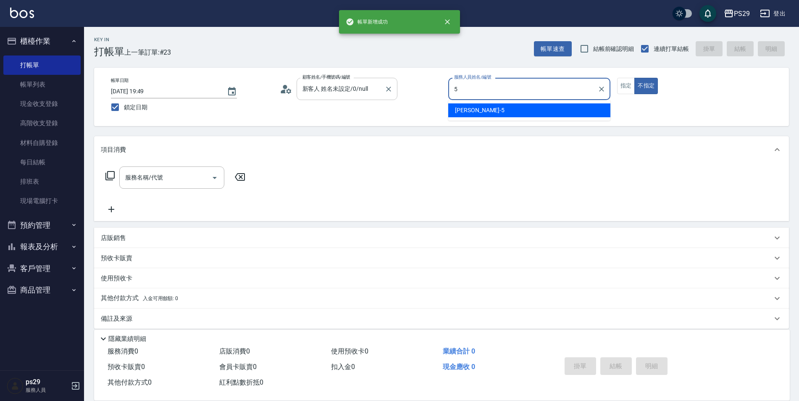
type input "[PERSON_NAME]維-5"
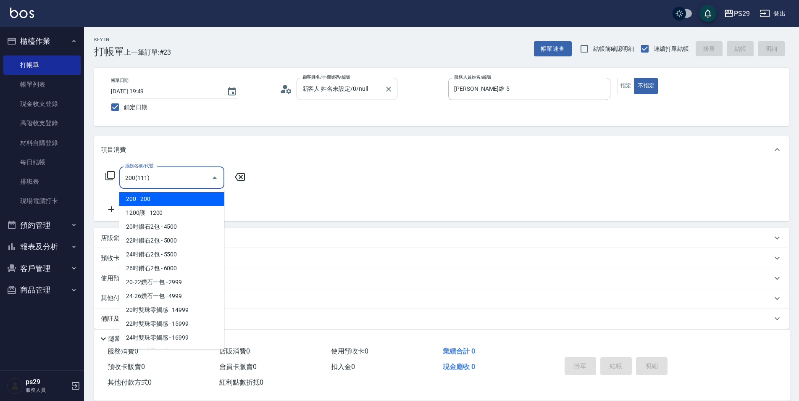
type input "200(111)"
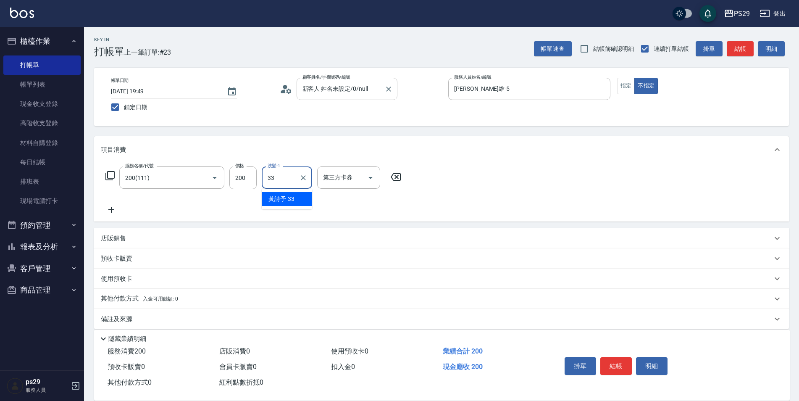
type input "黃詩予-33"
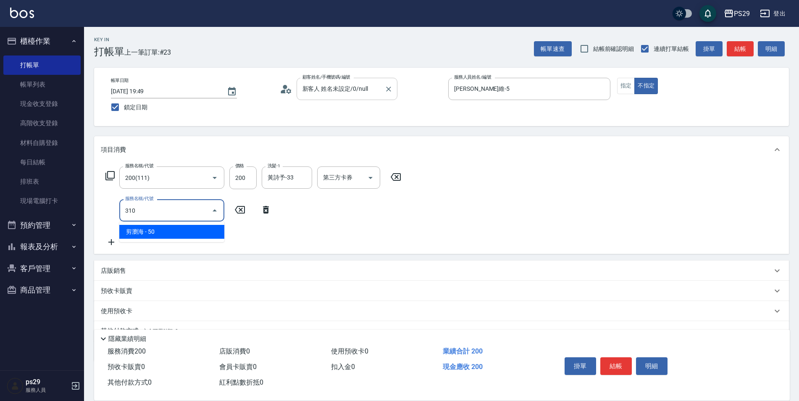
type input "剪瀏海(310)"
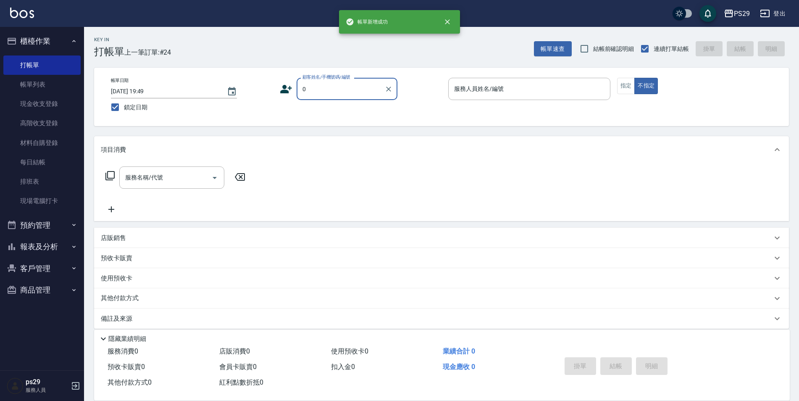
type input "新客人 姓名未設定/0/null"
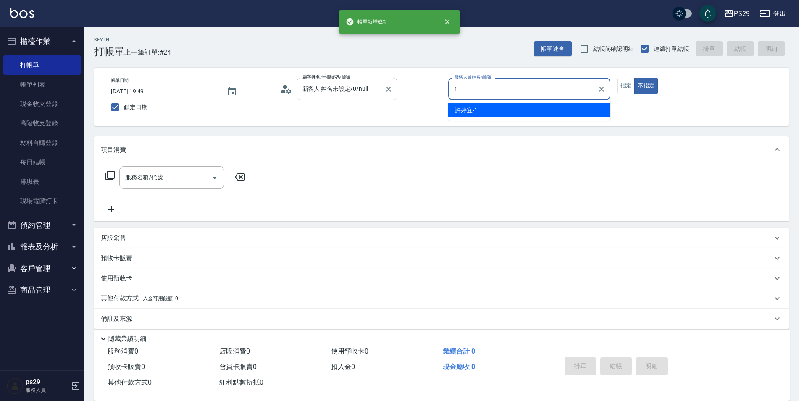
type input "[PERSON_NAME]-1"
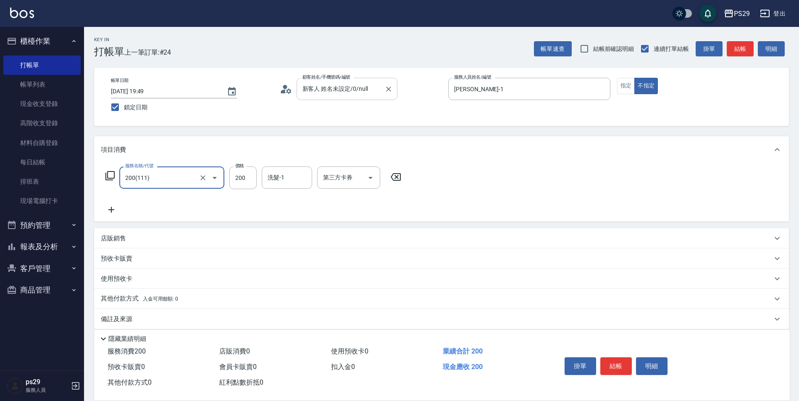
type input "200(111)"
type input "[PERSON_NAME]-1"
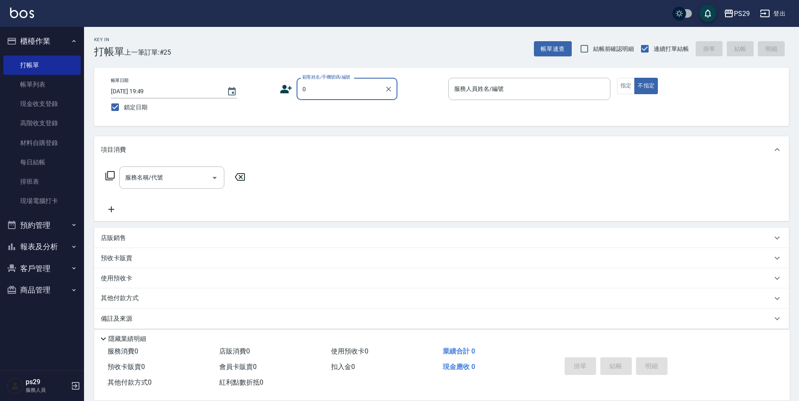
type input "新客人 姓名未設定/0/null"
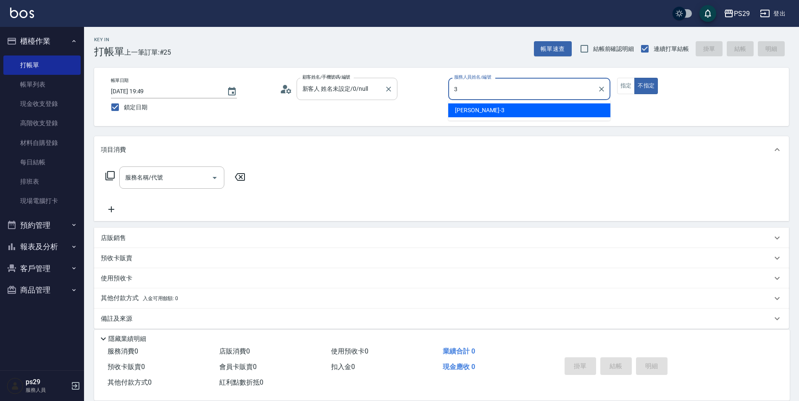
type input "[PERSON_NAME]-3"
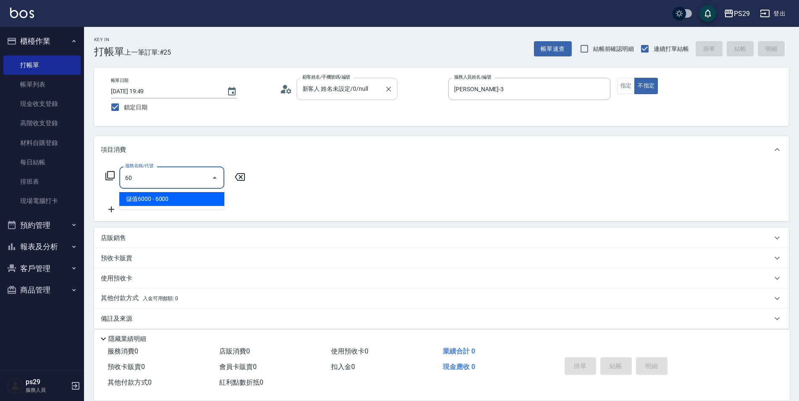
type input "6"
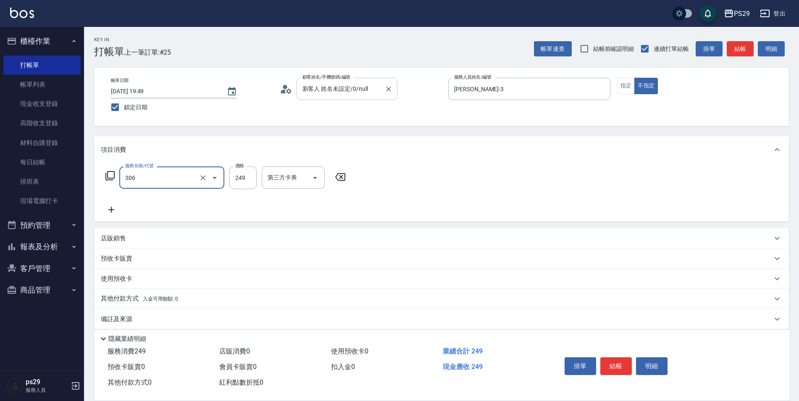
type input "剪髮(306)"
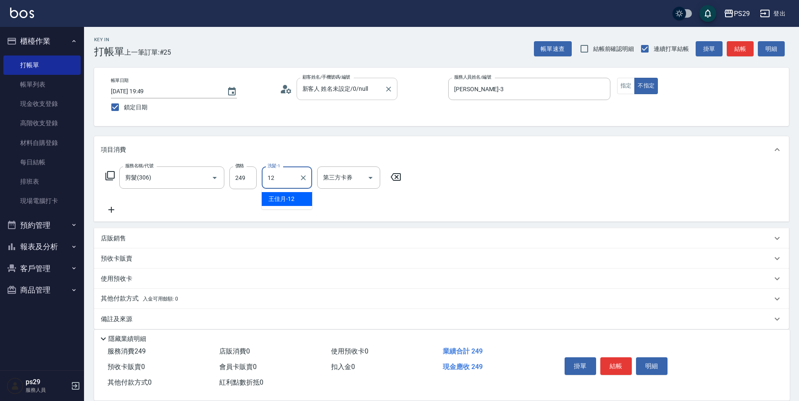
type input "[PERSON_NAME]-12"
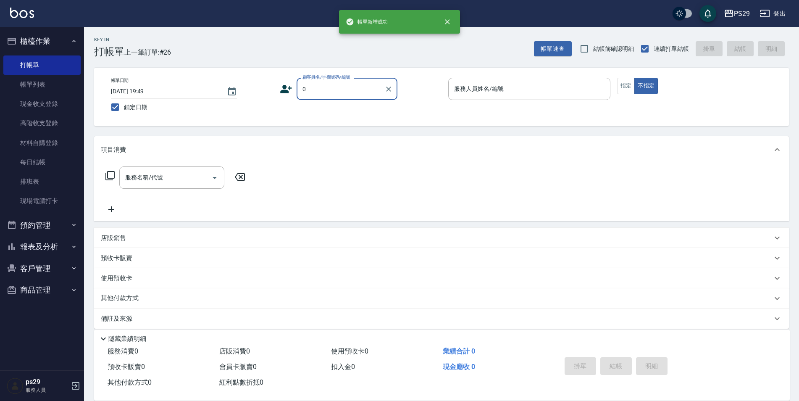
type input "新客人 姓名未設定/0/null"
type input "[PERSON_NAME]-3"
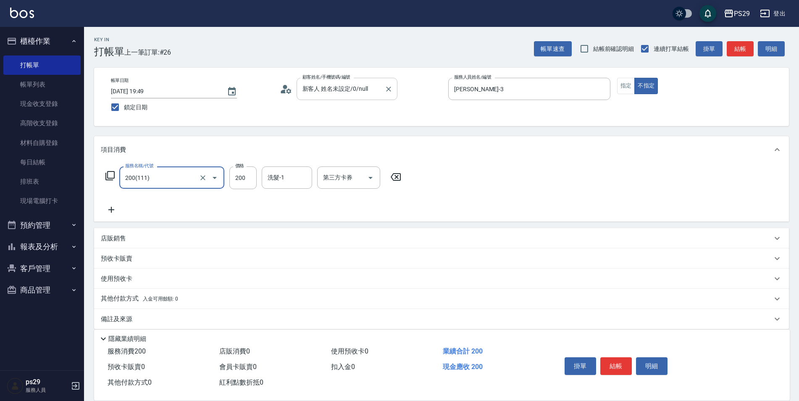
type input "200(111)"
type input "2"
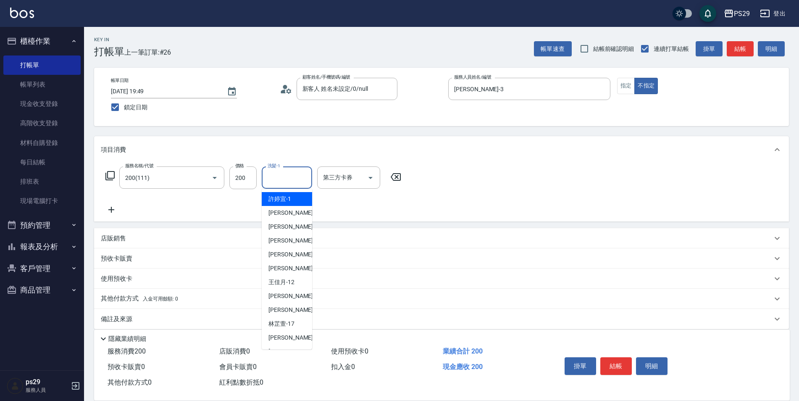
click at [287, 184] on input "洗髮-1" at bounding box center [287, 177] width 43 height 15
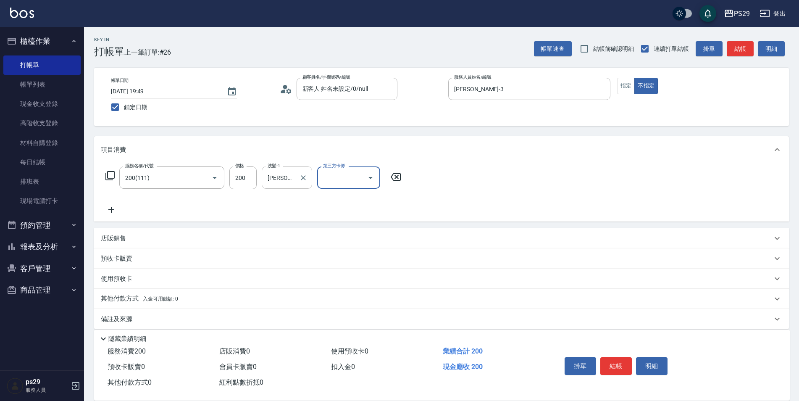
click at [310, 178] on div "[PERSON_NAME]-23 洗髮-1" at bounding box center [287, 177] width 50 height 22
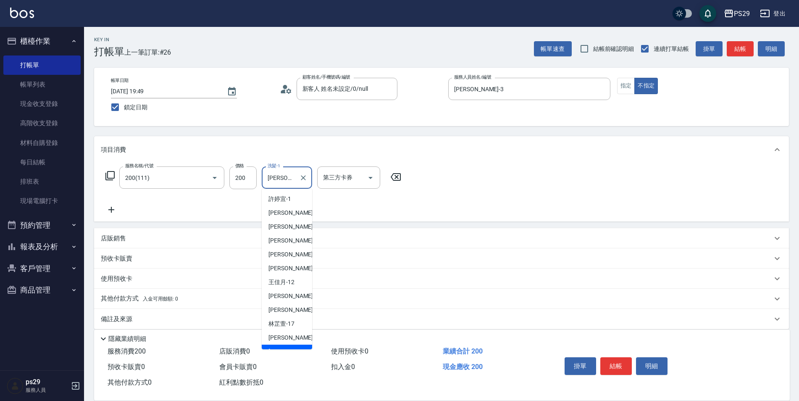
scroll to position [9, 0]
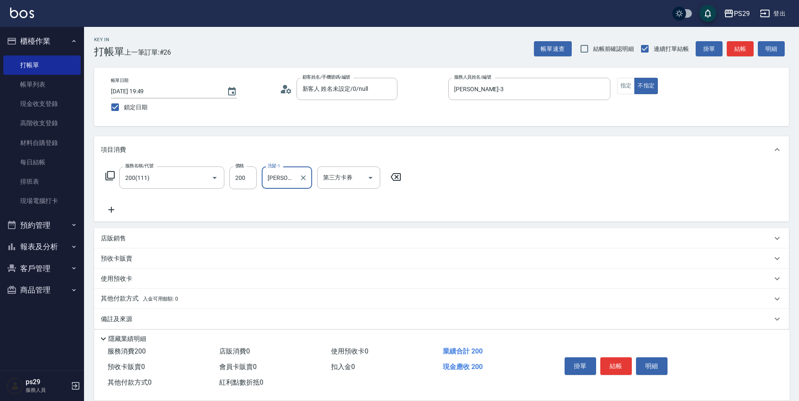
type input "吳"
type input "黃詩予-33"
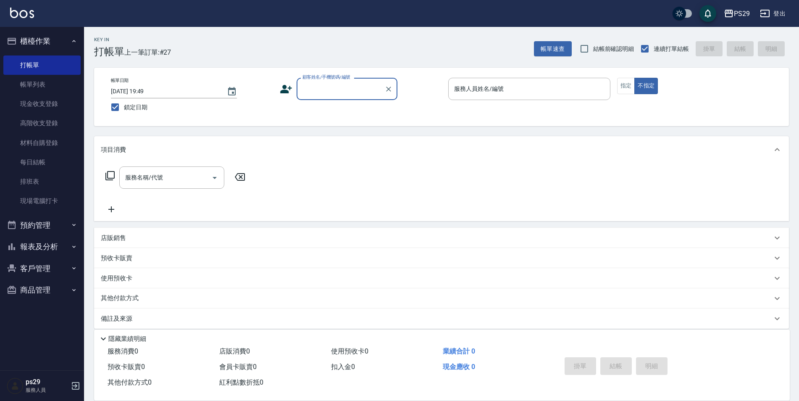
click at [34, 246] on button "報表及分析" at bounding box center [41, 247] width 77 height 22
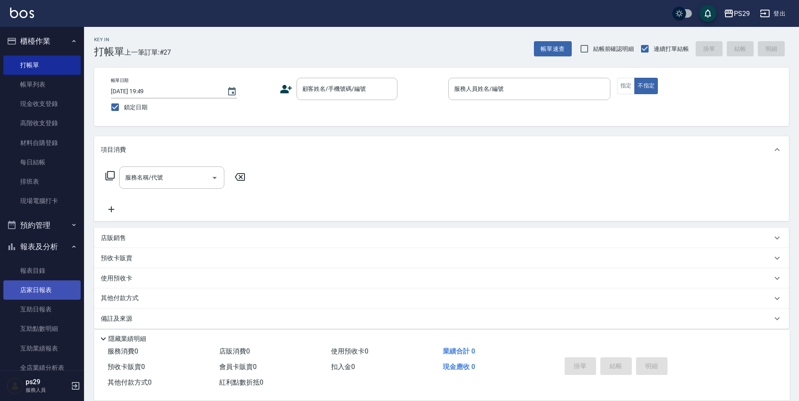
scroll to position [122, 0]
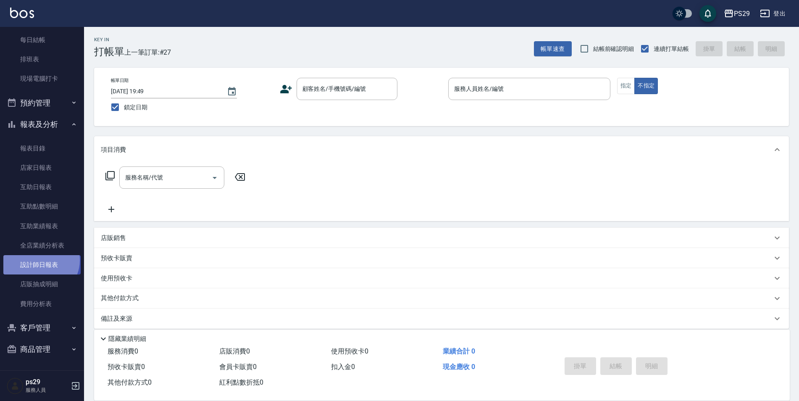
click at [40, 260] on link "設計師日報表" at bounding box center [41, 264] width 77 height 19
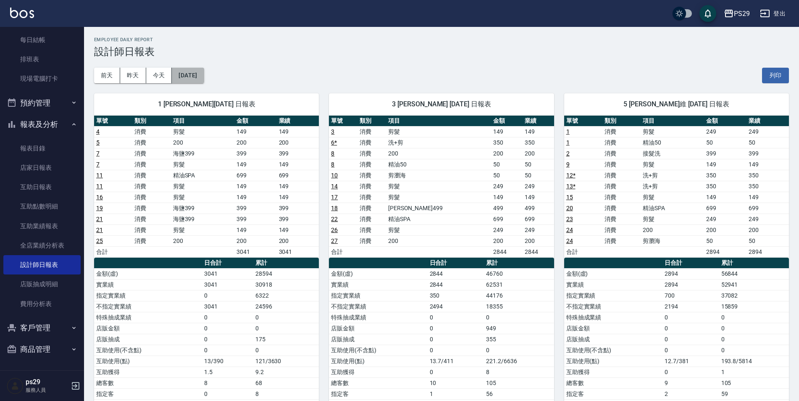
click at [204, 82] on button "[DATE]" at bounding box center [188, 76] width 32 height 16
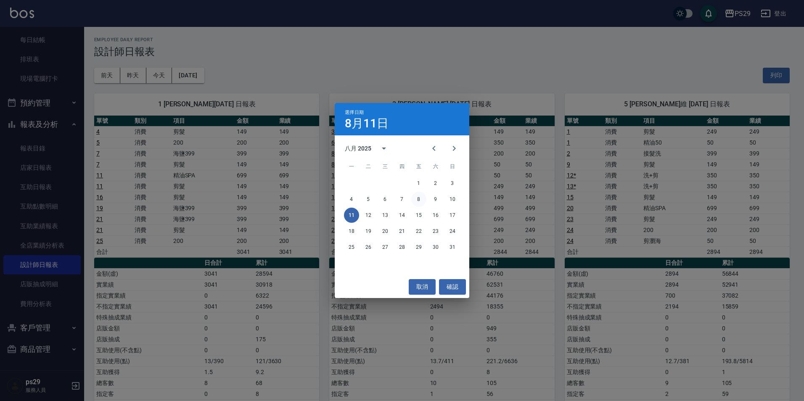
click at [414, 196] on button "8" at bounding box center [418, 199] width 15 height 15
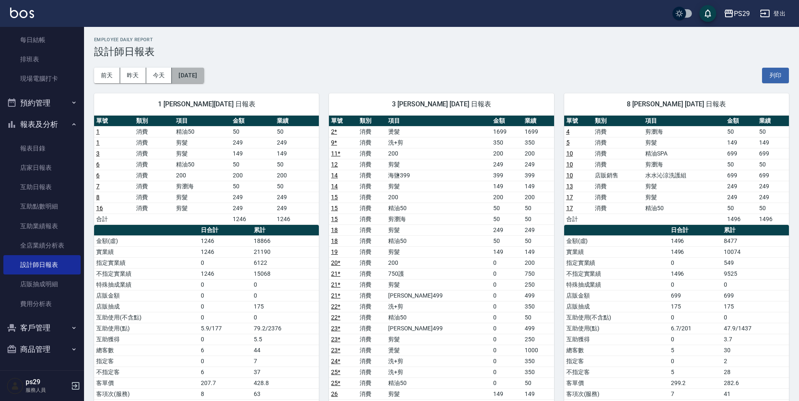
click at [199, 75] on button "[DATE]" at bounding box center [188, 76] width 32 height 16
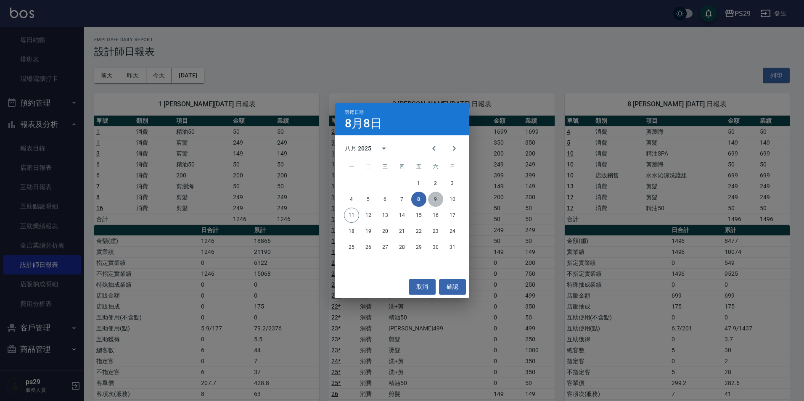
click at [435, 201] on button "9" at bounding box center [435, 199] width 15 height 15
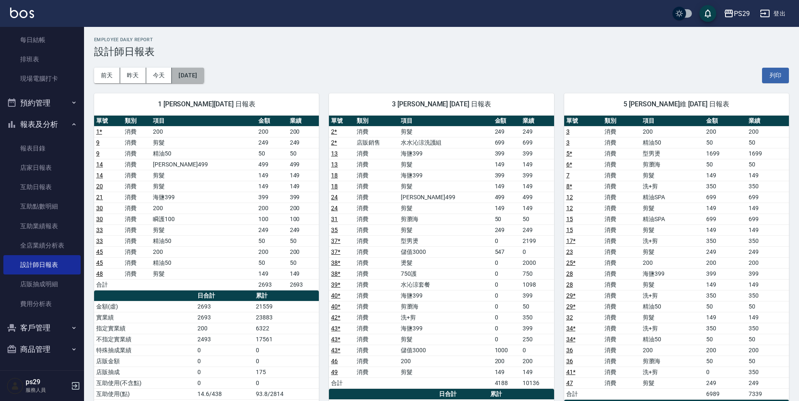
click at [202, 76] on button "[DATE]" at bounding box center [188, 76] width 32 height 16
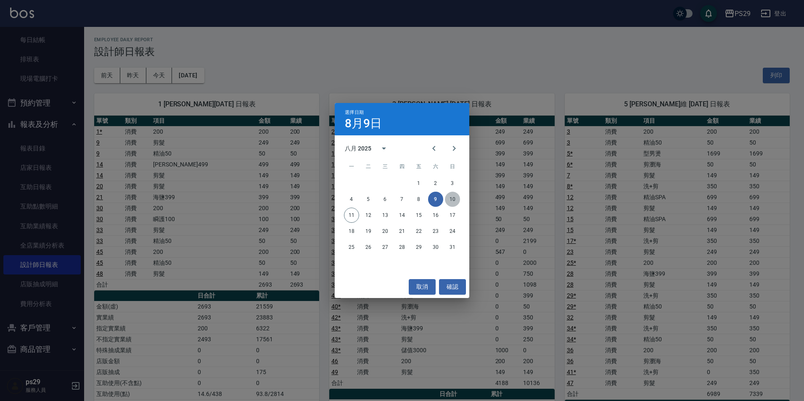
click at [451, 202] on button "10" at bounding box center [452, 199] width 15 height 15
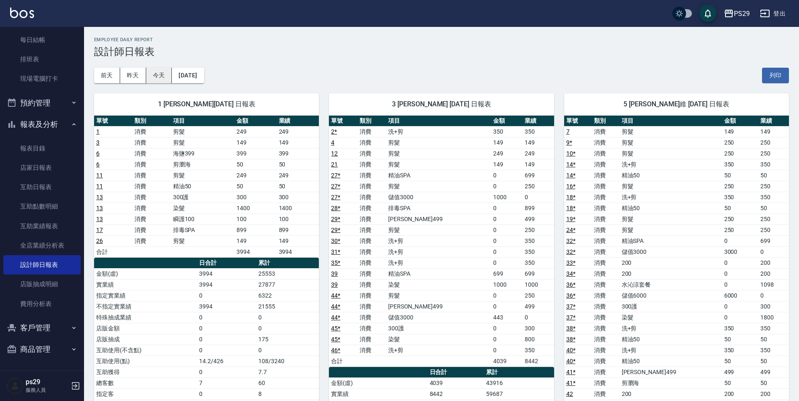
click at [153, 69] on button "今天" at bounding box center [159, 76] width 26 height 16
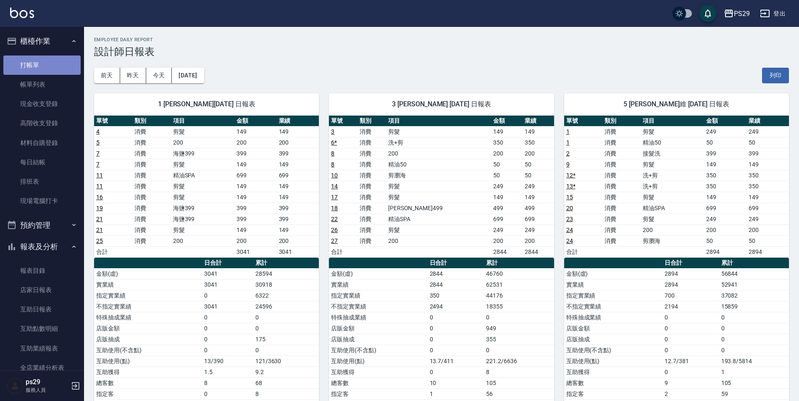
click at [44, 60] on link "打帳單" at bounding box center [41, 64] width 77 height 19
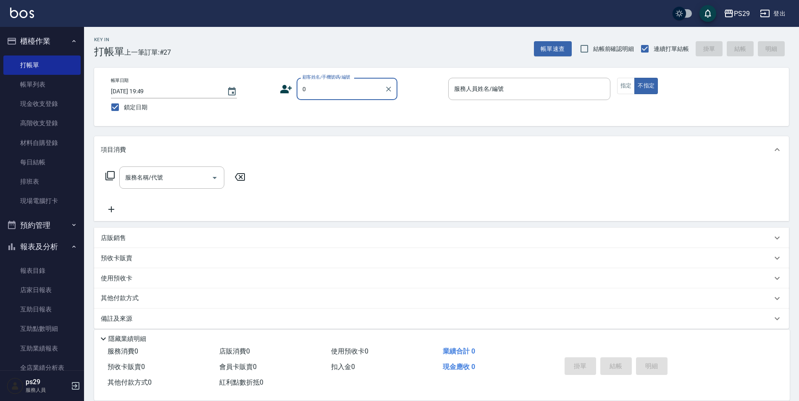
type input "新客人 姓名未設定/0/null"
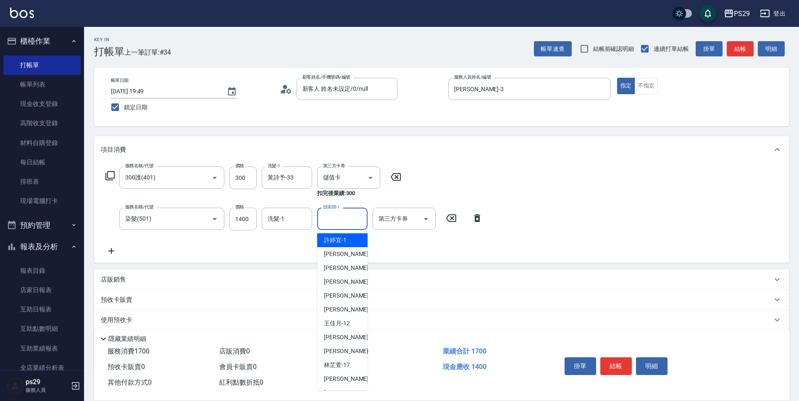
click at [272, 215] on input "洗髮-1" at bounding box center [287, 218] width 43 height 15
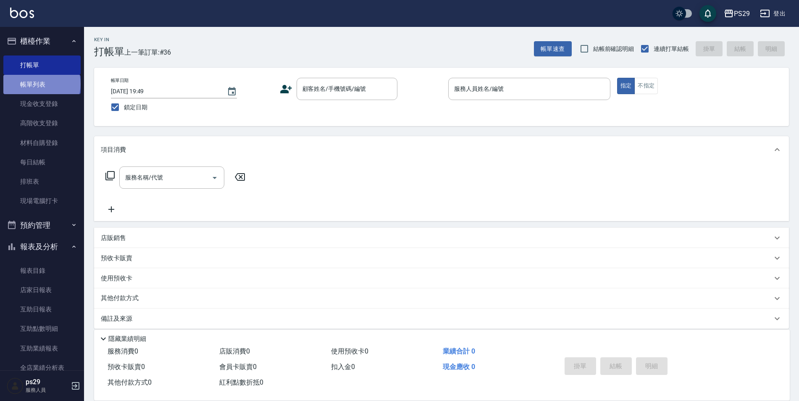
click at [41, 84] on link "帳單列表" at bounding box center [41, 84] width 77 height 19
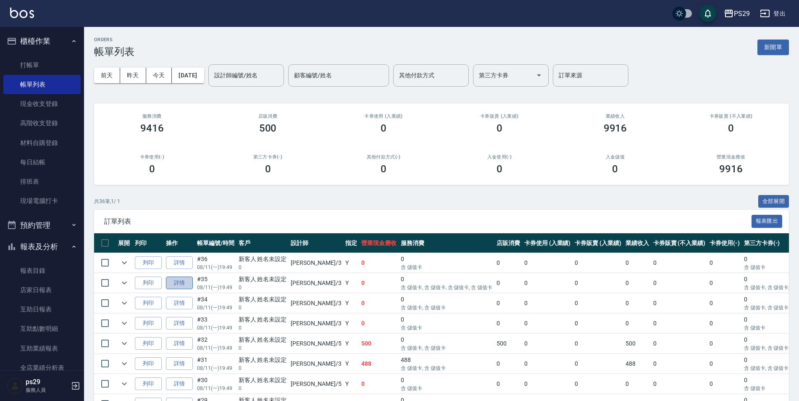
click at [180, 281] on link "詳情" at bounding box center [179, 283] width 27 height 13
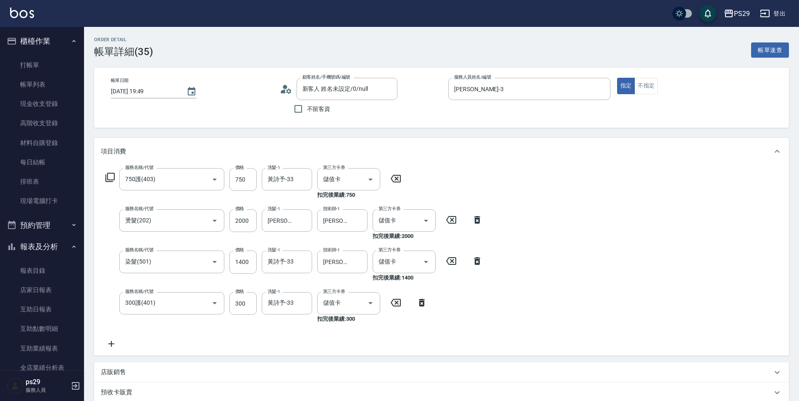
click at [113, 351] on div "服務名稱/代號 750護(403) 服務名稱/代號 價格 750 價格 洗髮-1 黃詩予-33 洗髮-1 第三方卡券 儲值卡 第三方卡券 扣完後業績: 750…" at bounding box center [441, 260] width 695 height 191
click at [111, 346] on icon at bounding box center [111, 344] width 21 height 10
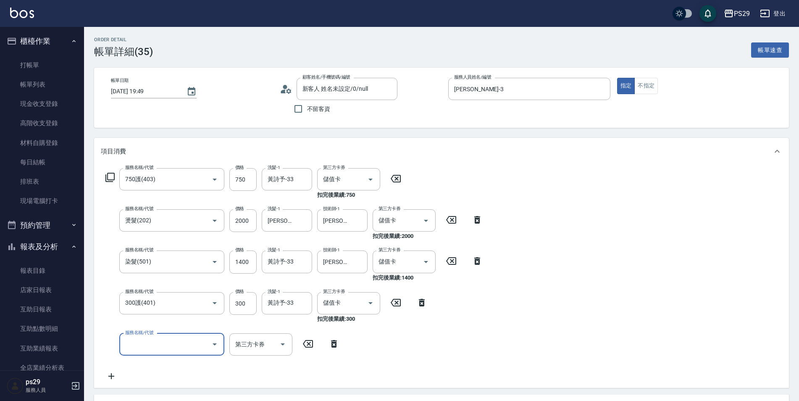
scroll to position [206, 0]
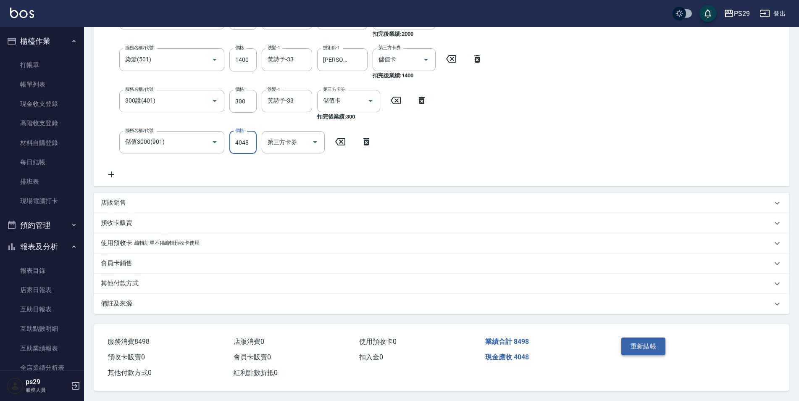
click at [641, 346] on button "重新結帳" at bounding box center [644, 347] width 45 height 18
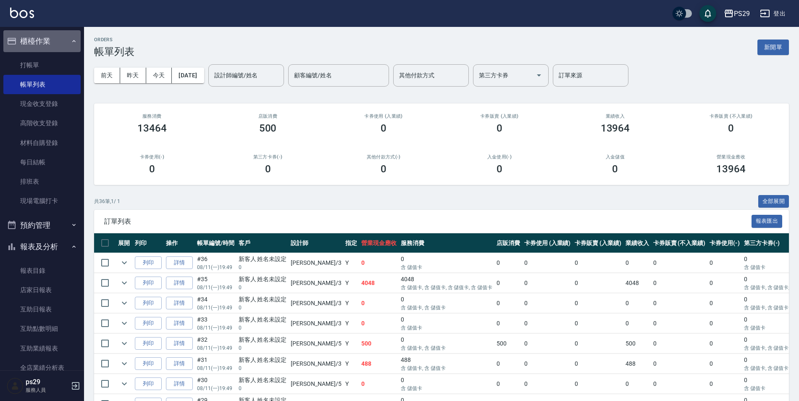
click at [58, 33] on button "櫃檯作業" at bounding box center [41, 41] width 77 height 22
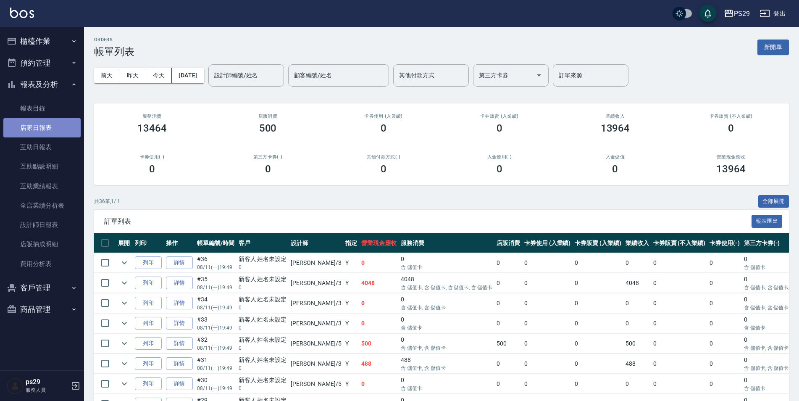
click at [47, 126] on link "店家日報表" at bounding box center [41, 127] width 77 height 19
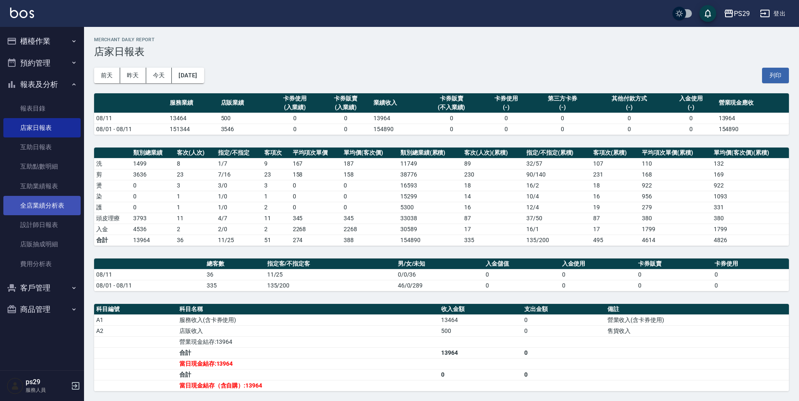
click at [37, 210] on link "全店業績分析表" at bounding box center [41, 205] width 77 height 19
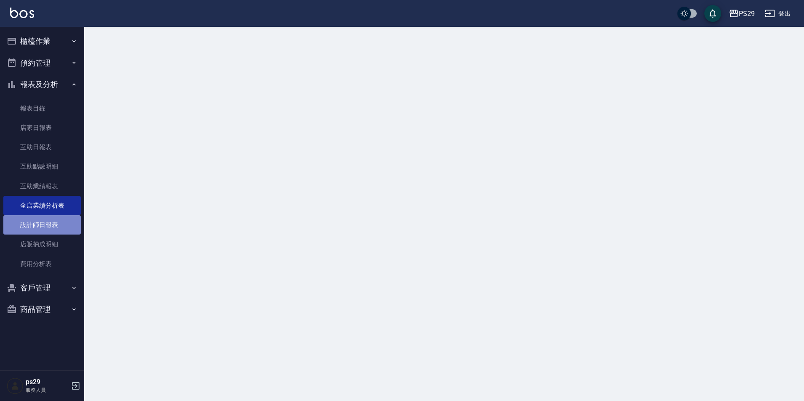
click at [38, 223] on link "設計師日報表" at bounding box center [41, 224] width 77 height 19
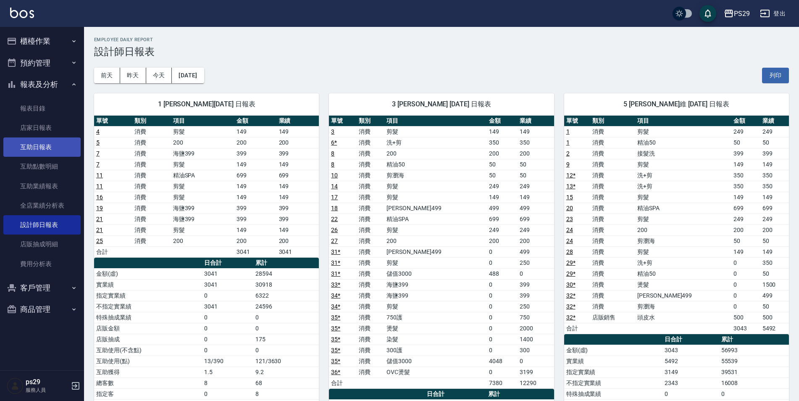
click at [45, 147] on link "互助日報表" at bounding box center [41, 146] width 77 height 19
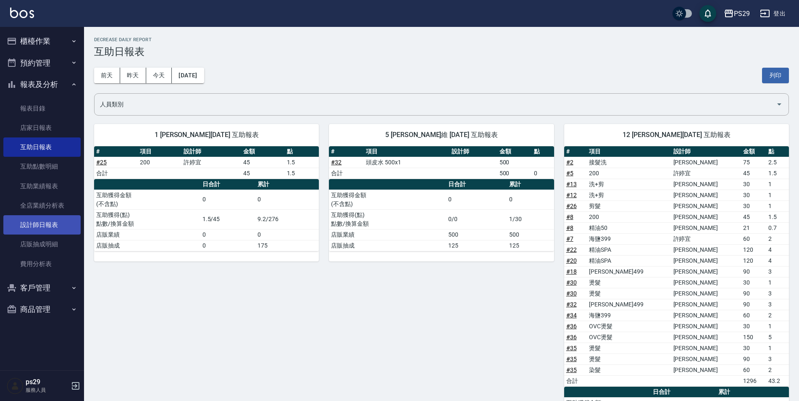
click at [35, 227] on link "設計師日報表" at bounding box center [41, 224] width 77 height 19
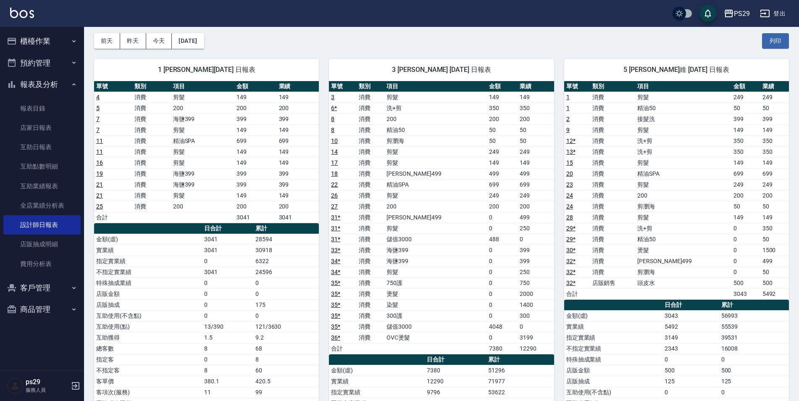
scroll to position [62, 0]
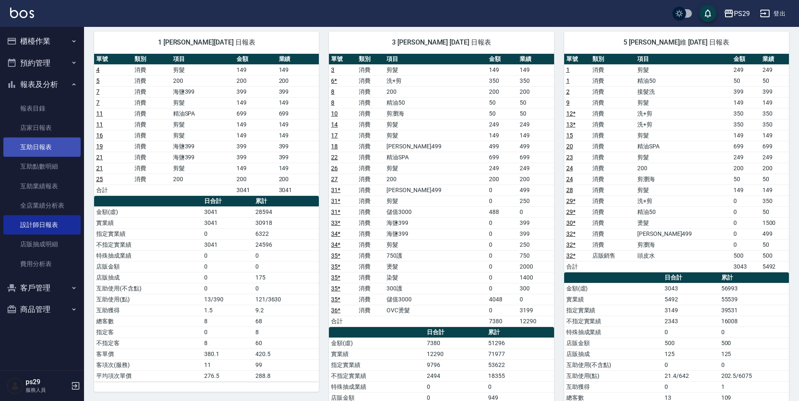
click at [11, 147] on link "互助日報表" at bounding box center [41, 146] width 77 height 19
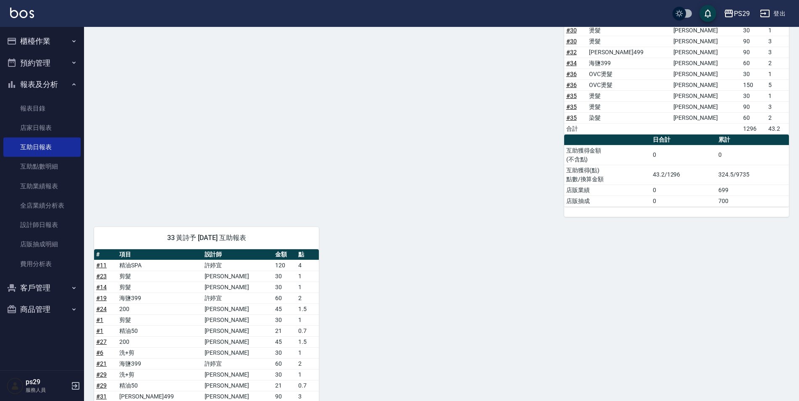
scroll to position [401, 0]
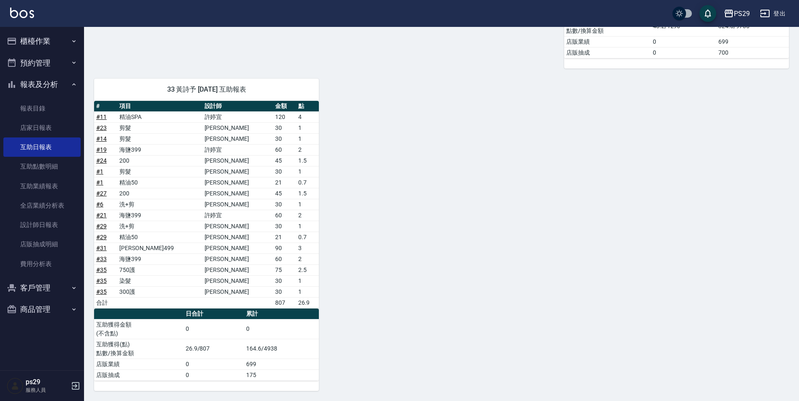
click at [52, 79] on button "報表及分析" at bounding box center [41, 85] width 77 height 22
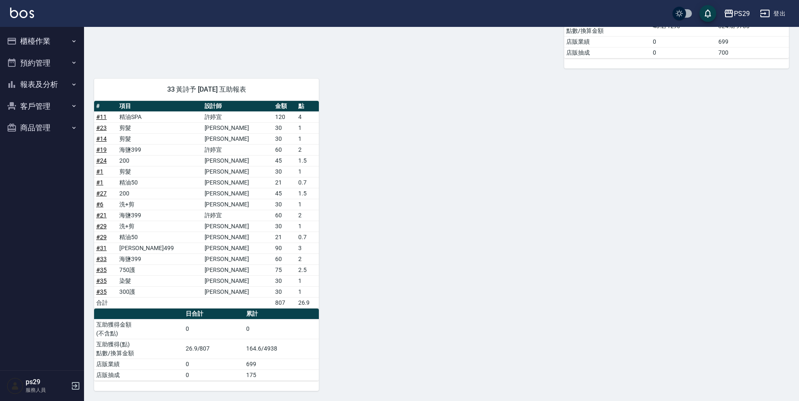
click at [53, 82] on button "報表及分析" at bounding box center [41, 85] width 77 height 22
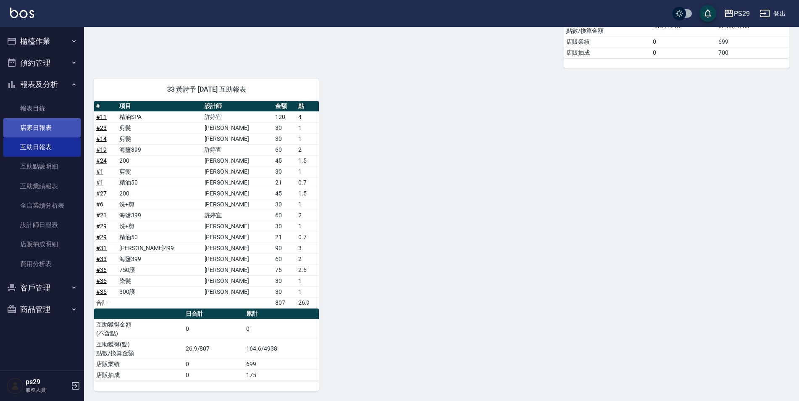
click at [47, 126] on link "店家日報表" at bounding box center [41, 127] width 77 height 19
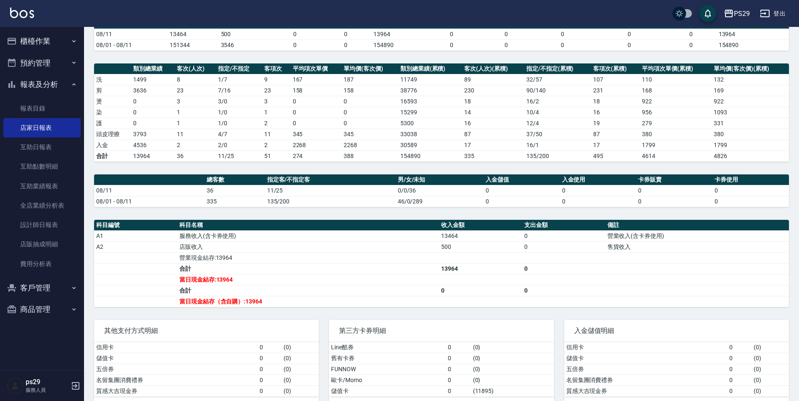
scroll to position [100, 0]
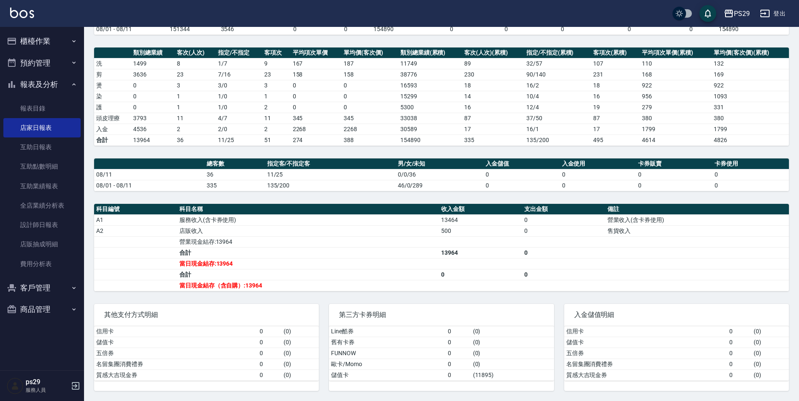
click at [12, 10] on img at bounding box center [22, 13] width 24 height 11
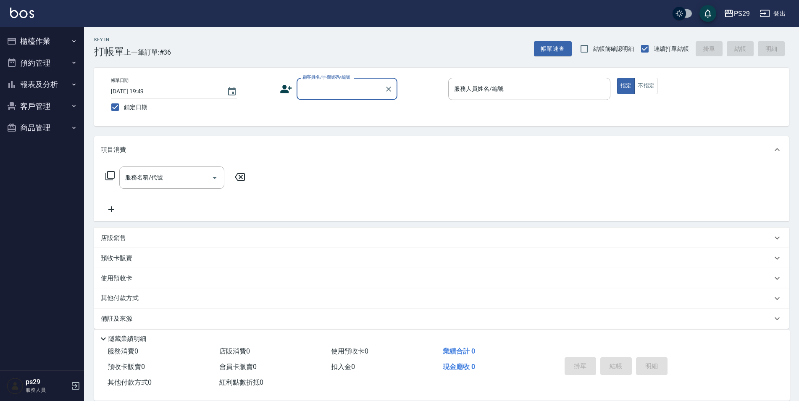
click at [61, 95] on button "報表及分析" at bounding box center [41, 85] width 77 height 22
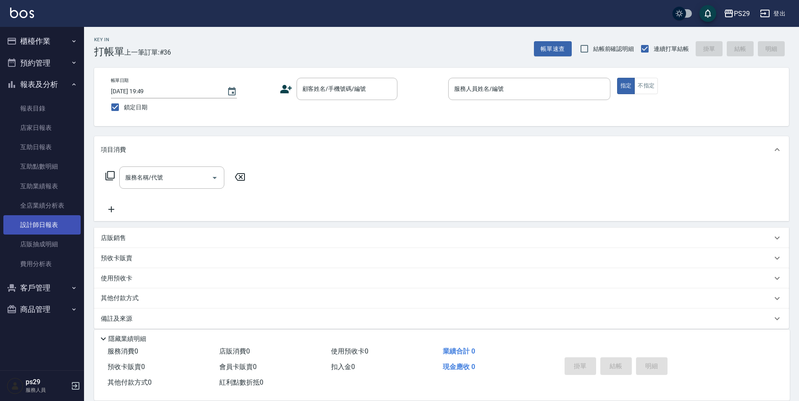
click at [55, 222] on link "設計師日報表" at bounding box center [41, 224] width 77 height 19
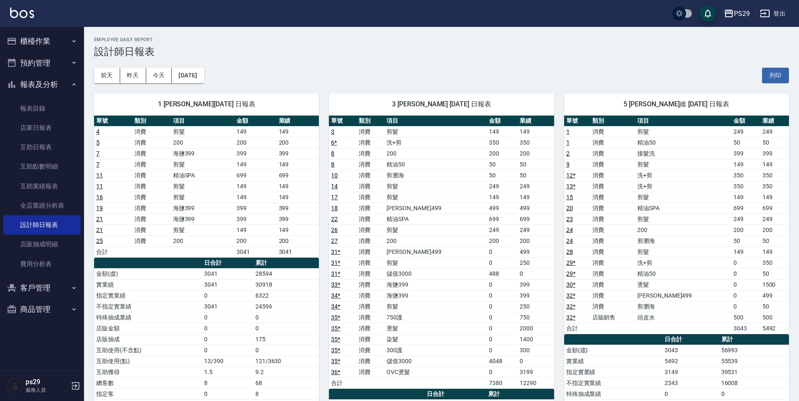
scroll to position [42, 0]
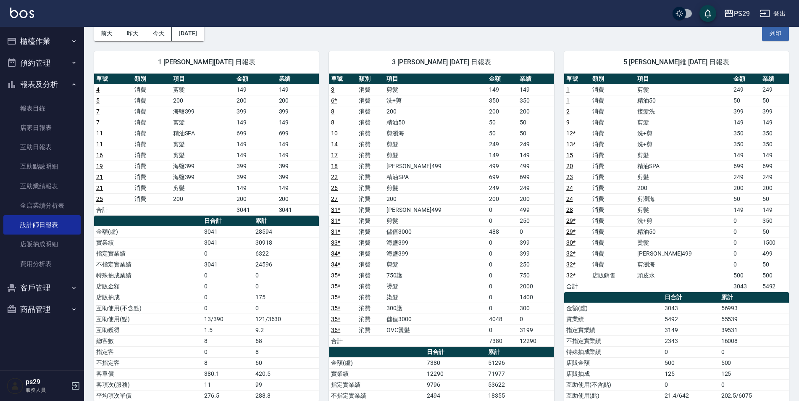
click at [30, 8] on img at bounding box center [22, 13] width 24 height 11
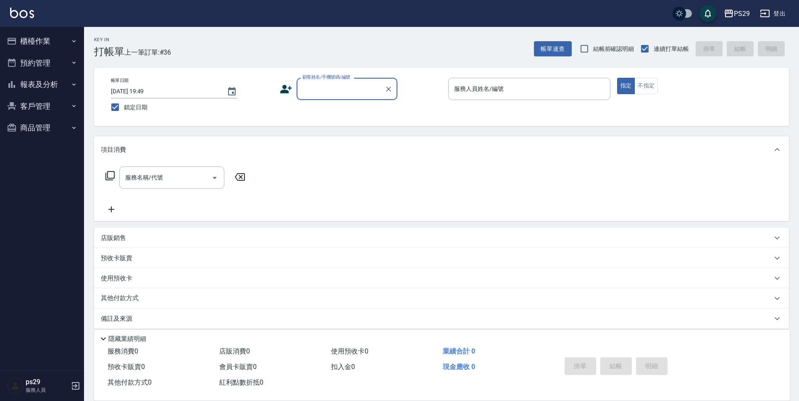
click at [65, 79] on button "報表及分析" at bounding box center [41, 85] width 77 height 22
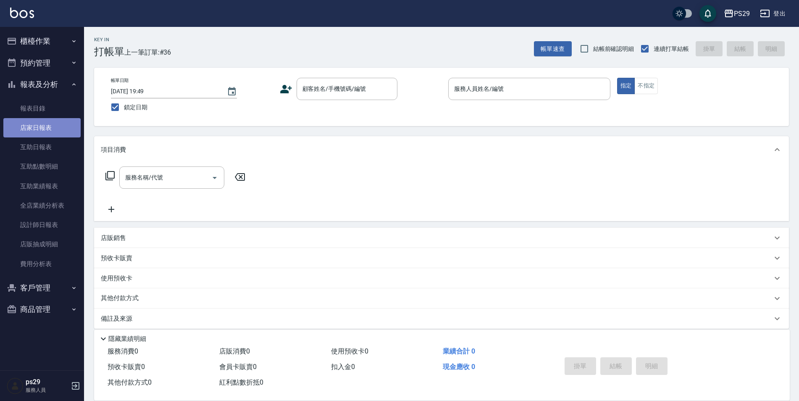
click at [39, 125] on link "店家日報表" at bounding box center [41, 127] width 77 height 19
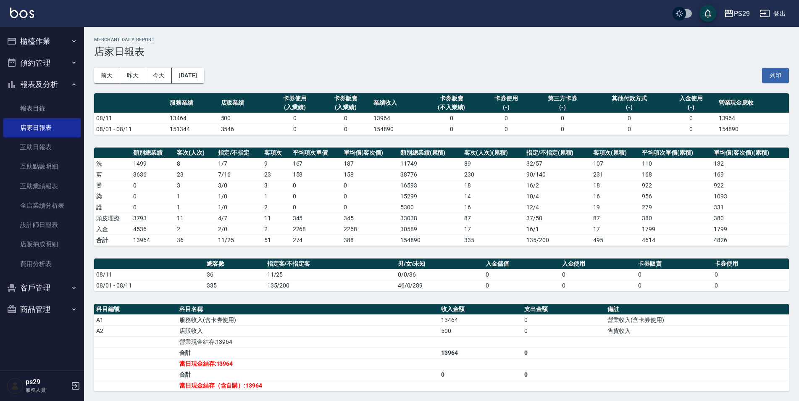
scroll to position [42, 0]
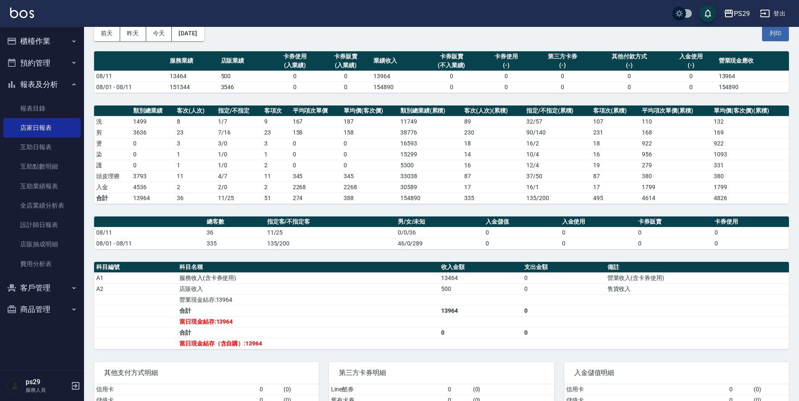
drag, startPoint x: 198, startPoint y: 234, endPoint x: 215, endPoint y: 232, distance: 17.3
click at [215, 232] on tr "08/11 36 11/25 0/0/36 0 0 0 0" at bounding box center [441, 232] width 695 height 11
drag, startPoint x: 215, startPoint y: 232, endPoint x: 243, endPoint y: 282, distance: 56.8
click at [237, 265] on th "科目名稱" at bounding box center [308, 267] width 262 height 11
click at [295, 356] on div "其他支付方式明細 信用卡 0 ( 0 ) 儲值卡 0 ( 0 ) 五倍券 0 ( 0 ) 名留集團消費禮券 0 ( 0 ) 質感大吉現金券 0 ( 0 )" at bounding box center [201, 400] width 235 height 97
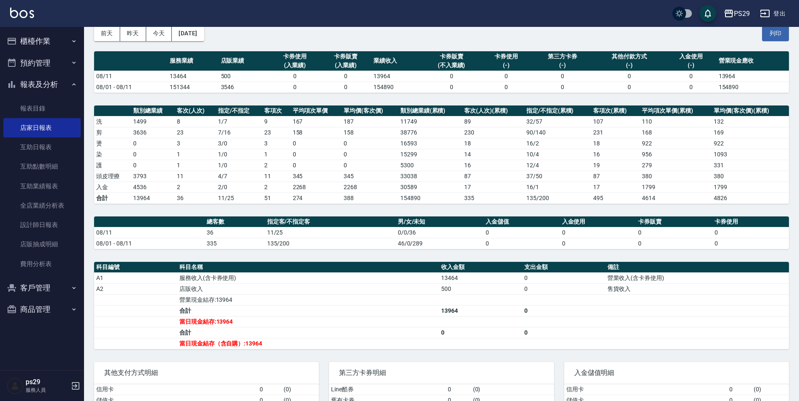
drag, startPoint x: 265, startPoint y: 331, endPoint x: 431, endPoint y: 330, distance: 166.0
click at [348, 330] on td "合計" at bounding box center [308, 332] width 262 height 11
drag, startPoint x: 431, startPoint y: 330, endPoint x: 438, endPoint y: 325, distance: 8.2
click at [438, 325] on tbody "A1 服務收入(含卡券使用) 13464 0 營業收入(含卡券使用) A2 店販收入 500 0 售貨收入 營業現金結存:13964 合計 13964 0 當…" at bounding box center [441, 310] width 695 height 76
drag, startPoint x: 438, startPoint y: 325, endPoint x: 444, endPoint y: 300, distance: 26.0
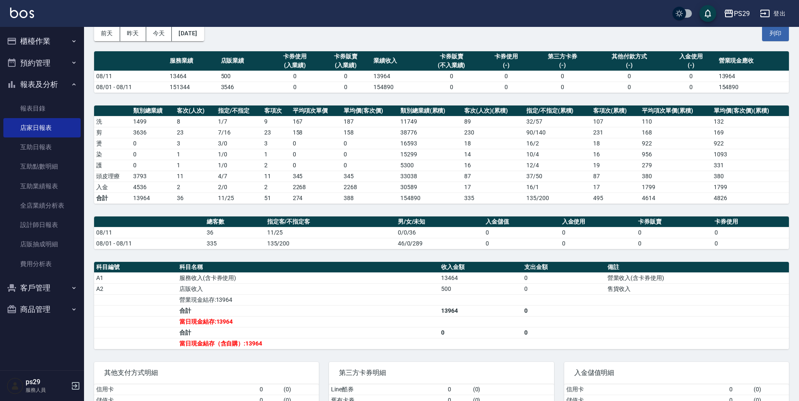
click at [444, 300] on tbody "A1 服務收入(含卡券使用) 13464 0 營業收入(含卡券使用) A2 店販收入 500 0 售貨收入 營業現金結存:13964 合計 13964 0 當…" at bounding box center [441, 310] width 695 height 76
click at [186, 184] on td "2" at bounding box center [195, 187] width 41 height 11
drag, startPoint x: 188, startPoint y: 182, endPoint x: 188, endPoint y: 190, distance: 8.4
click at [192, 182] on td "2" at bounding box center [195, 187] width 41 height 11
drag, startPoint x: 177, startPoint y: 193, endPoint x: 207, endPoint y: 191, distance: 29.5
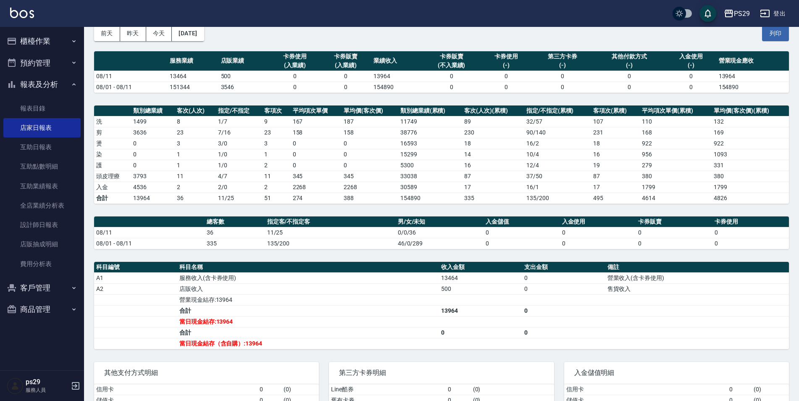
click at [207, 191] on tbody "洗 1499 8 1 / 7 9 167 187 11749 89 32 / 57 107 110 132 剪 3636 23 7 / 16 23 158 1…" at bounding box center [441, 159] width 695 height 87
drag, startPoint x: 207, startPoint y: 191, endPoint x: 136, endPoint y: 203, distance: 71.5
click at [206, 214] on div "PS29 [DATE] 店家日報表 列印時間： [DATE][PHONE_NUMBER]:35 Merchant Daily Report 店家日報表 [DA…" at bounding box center [441, 222] width 715 height 474
click at [126, 196] on td "合計" at bounding box center [112, 198] width 37 height 11
click at [52, 81] on button "報表及分析" at bounding box center [41, 85] width 77 height 22
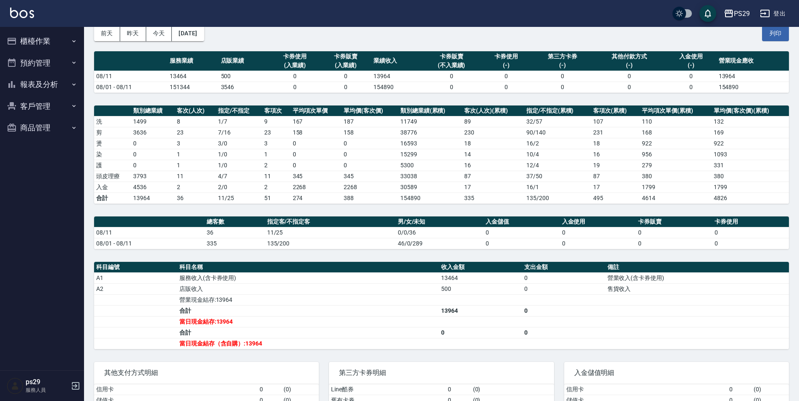
click at [72, 26] on div "PS29 登出" at bounding box center [399, 13] width 799 height 27
click at [66, 34] on button "櫃檯作業" at bounding box center [41, 41] width 77 height 22
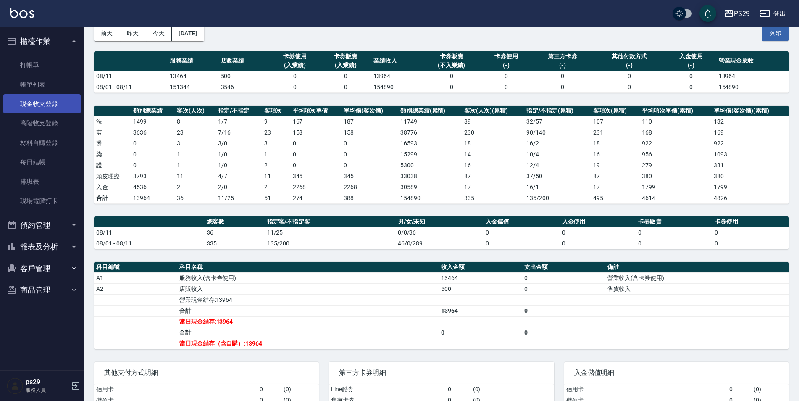
click at [42, 108] on link "現金收支登錄" at bounding box center [41, 103] width 77 height 19
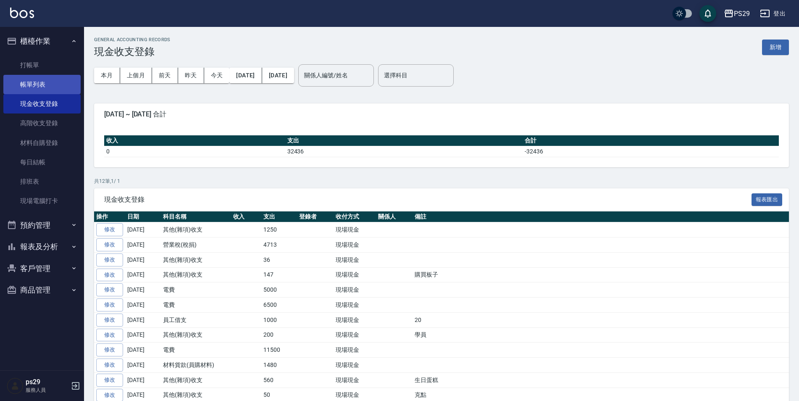
click at [42, 84] on link "帳單列表" at bounding box center [41, 84] width 77 height 19
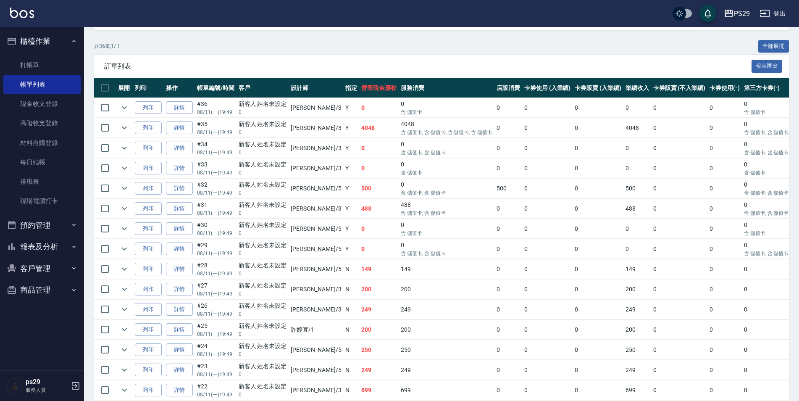
scroll to position [113, 0]
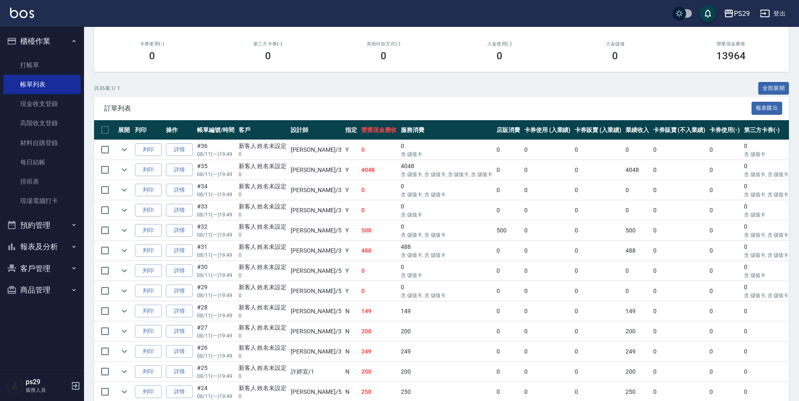
click at [71, 34] on button "櫃檯作業" at bounding box center [41, 41] width 77 height 22
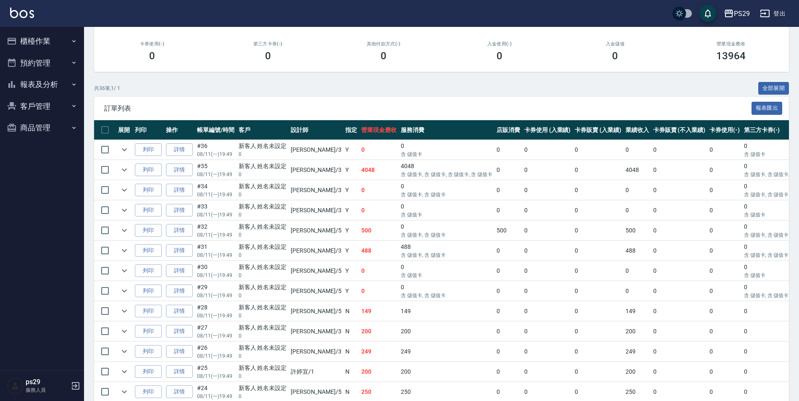
click at [60, 90] on button "報表及分析" at bounding box center [41, 85] width 77 height 22
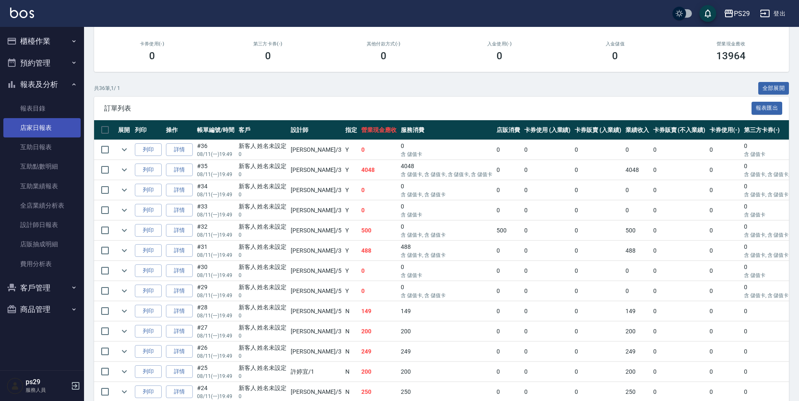
click at [53, 134] on link "店家日報表" at bounding box center [41, 127] width 77 height 19
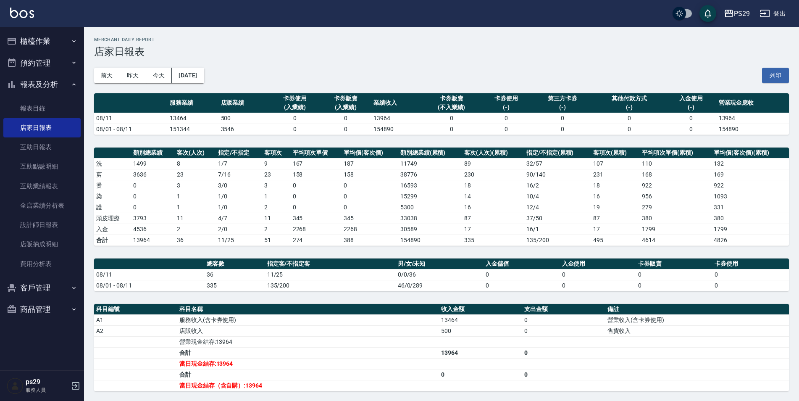
scroll to position [84, 0]
